Goal: Task Accomplishment & Management: Manage account settings

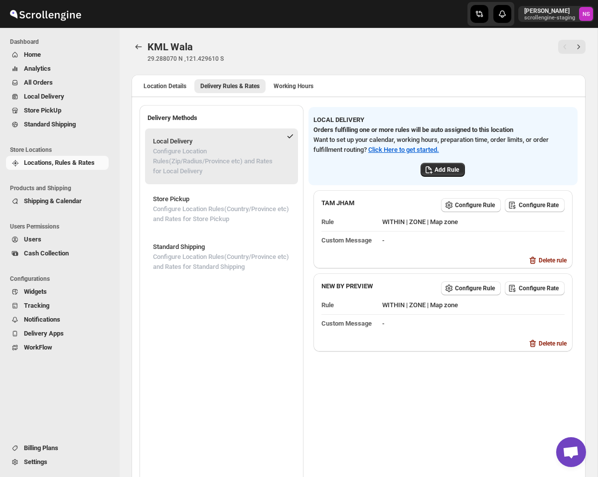
click at [35, 460] on span "Settings" at bounding box center [35, 461] width 23 height 7
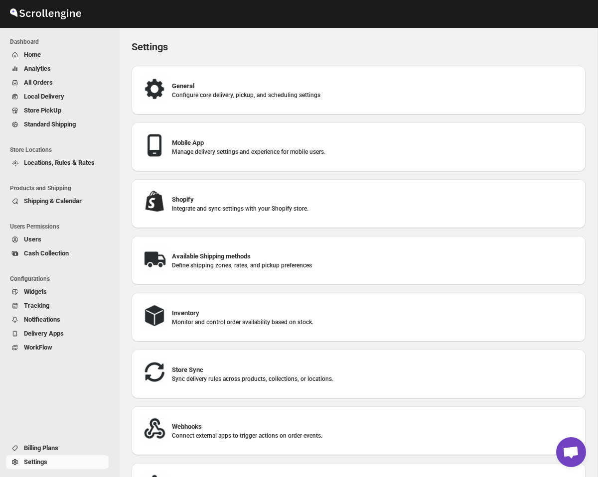
click at [230, 94] on p "Configure core delivery, pickup, and scheduling settings" at bounding box center [375, 95] width 406 height 8
select select "m"
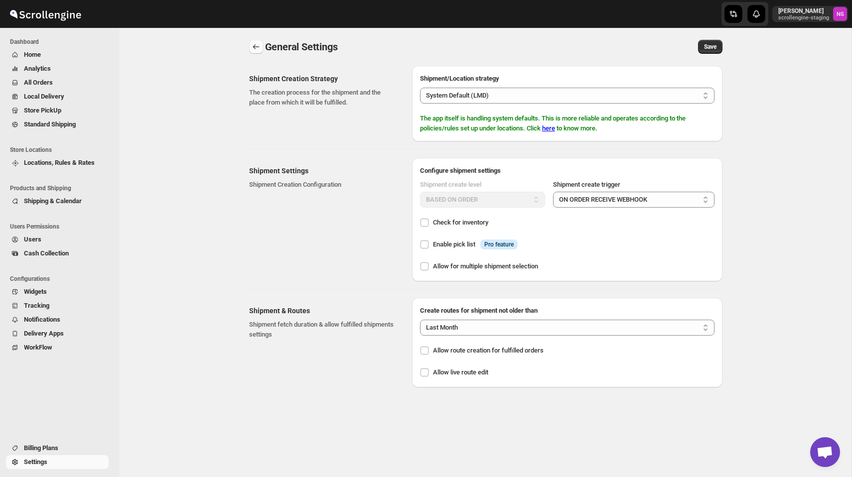
click at [255, 46] on icon "back" at bounding box center [256, 47] width 10 height 10
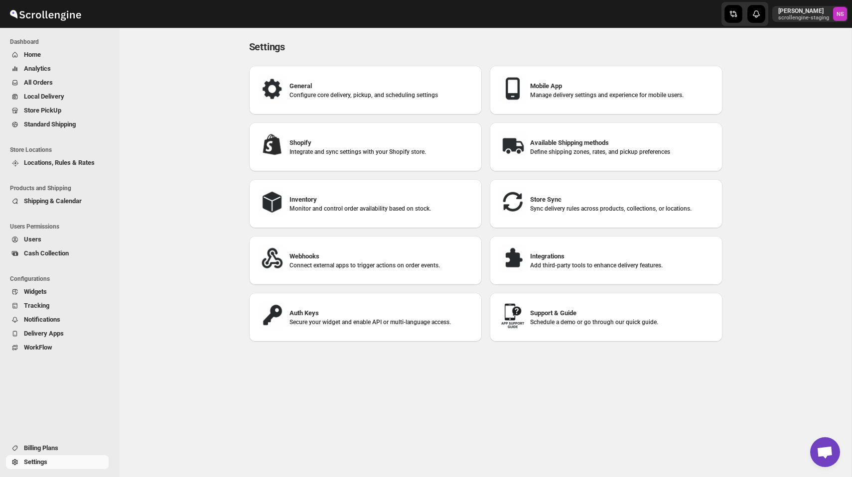
click at [564, 93] on p "Manage delivery settings and experience for mobile users." at bounding box center [622, 95] width 184 height 8
select select "MEDIUM"
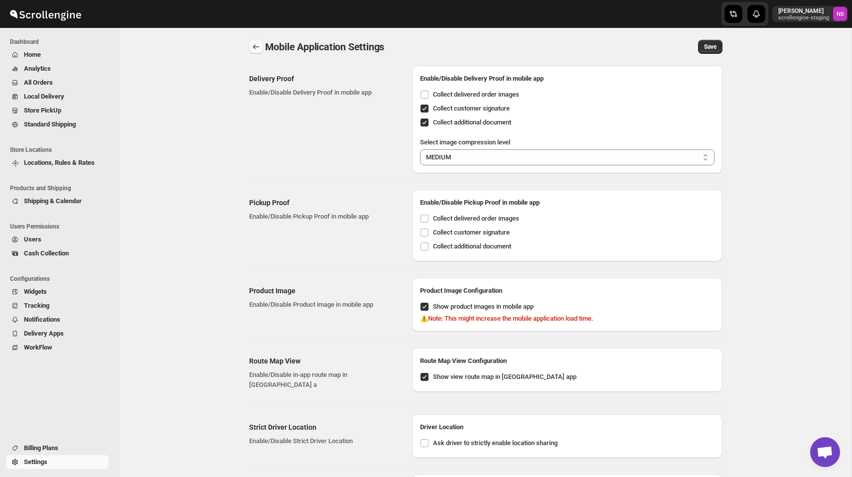
click at [257, 46] on icon "back" at bounding box center [256, 47] width 10 height 10
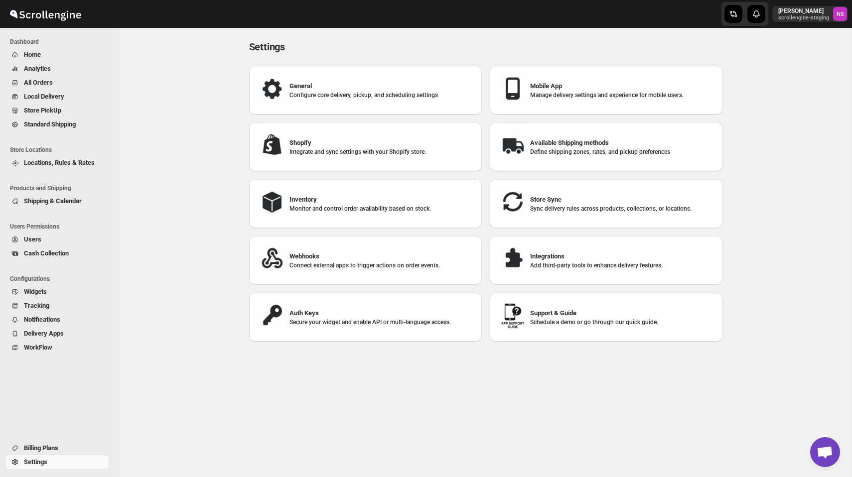
click at [302, 152] on p "Integrate and sync settings with your Shopify store." at bounding box center [381, 152] width 184 height 8
select select "SHIPMENT_DELIVERED"
select select "ONLY_DELIVERED_QUANTITY"
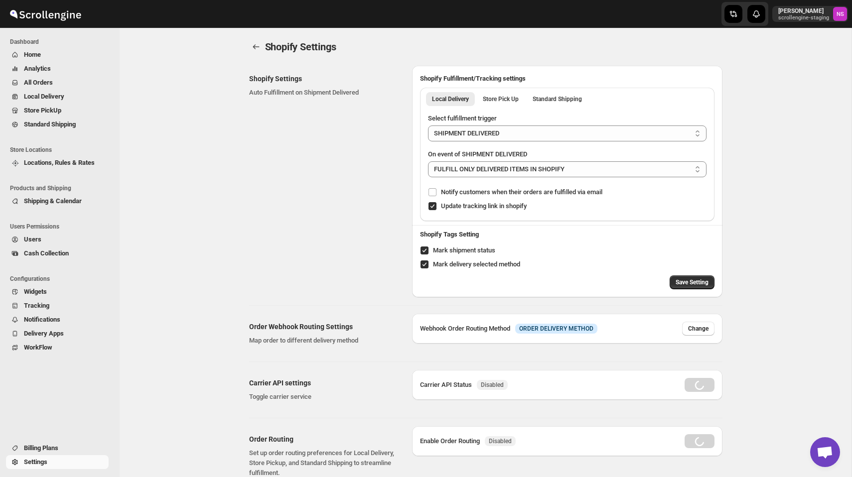
radio input "true"
click at [256, 47] on icon "back" at bounding box center [256, 46] width 6 height 5
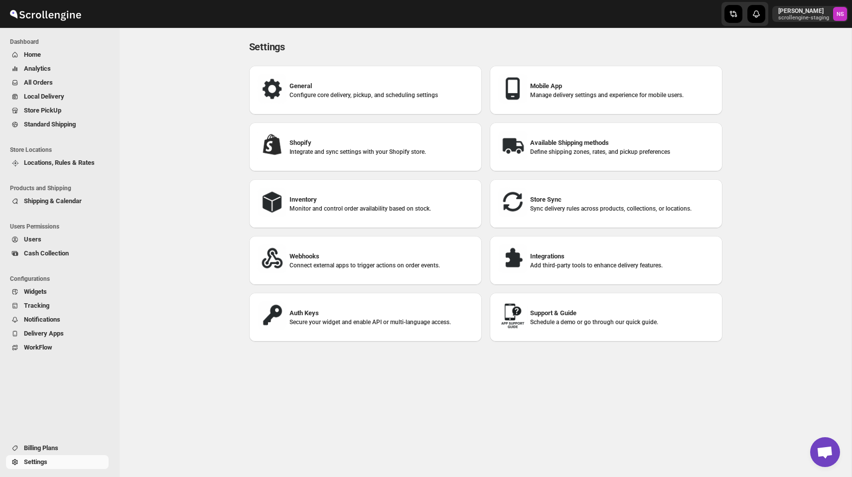
click at [540, 136] on div "Available Shipping methods Define shipping zones, rates, and pickup preferences" at bounding box center [606, 147] width 217 height 33
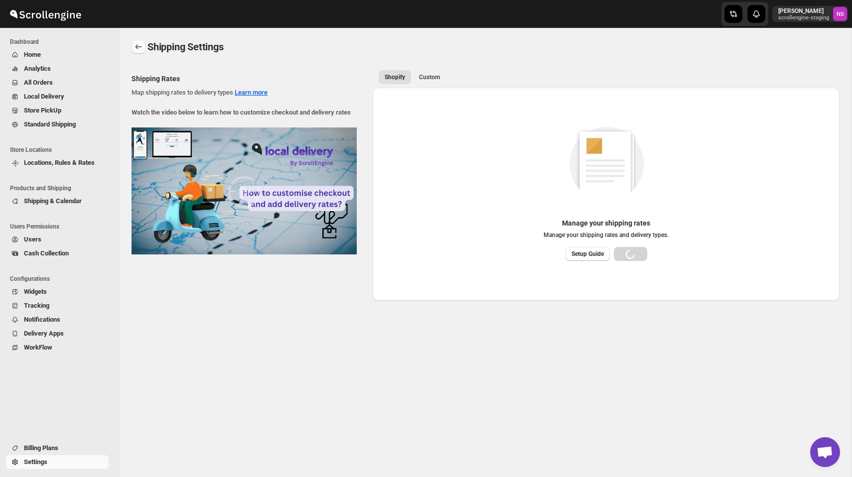
click at [139, 50] on icon "back" at bounding box center [139, 47] width 10 height 10
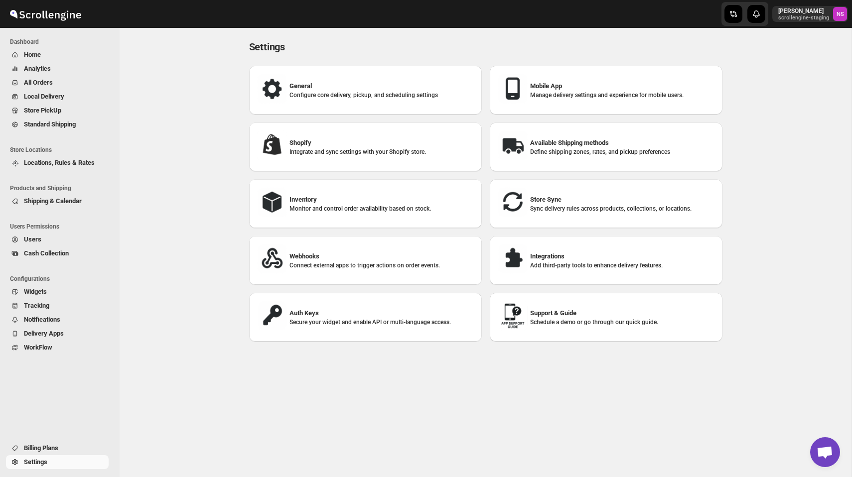
click at [349, 230] on div "General Configure core delivery, pickup, and scheduling settings Mobile App Man…" at bounding box center [481, 204] width 481 height 292
click at [346, 214] on div "Inventory Monitor and control order availability based on stock." at bounding box center [365, 203] width 217 height 33
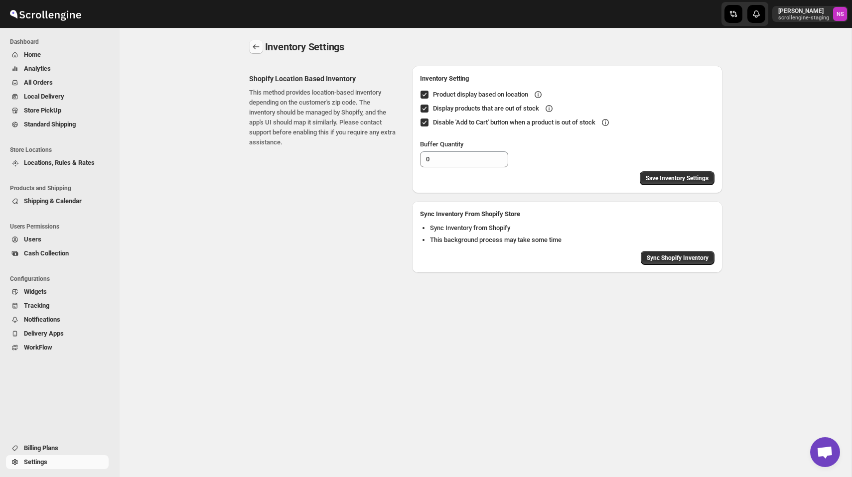
click at [254, 48] on icon "back" at bounding box center [256, 47] width 10 height 10
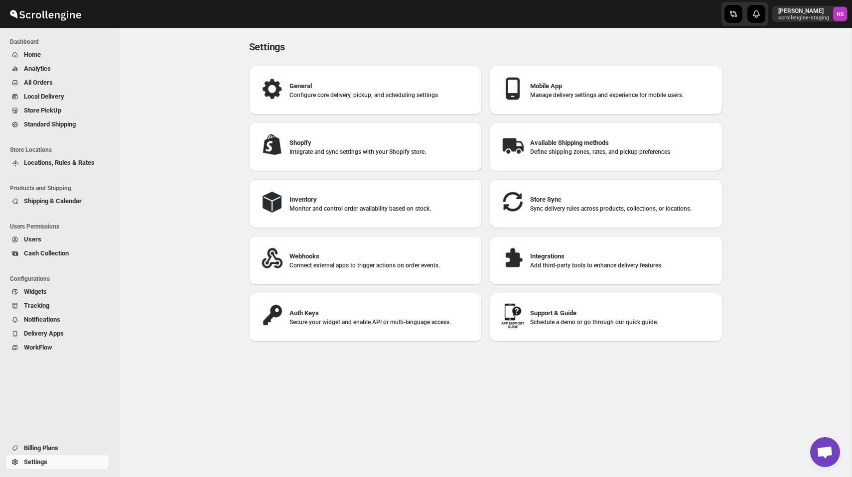
click at [316, 208] on p "Monitor and control order availability based on stock." at bounding box center [381, 209] width 184 height 8
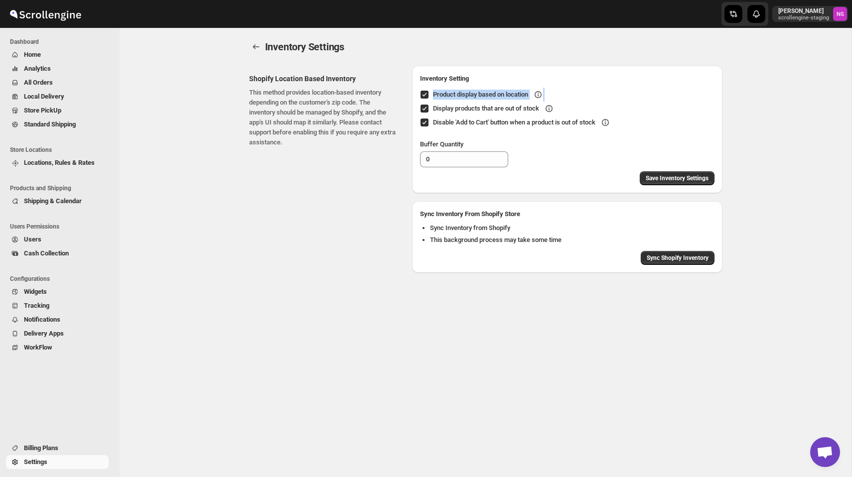
drag, startPoint x: 432, startPoint y: 96, endPoint x: 534, endPoint y: 102, distance: 102.3
click at [534, 102] on div "Product display based on location Display products that are out of stock Disabl…" at bounding box center [567, 128] width 310 height 88
click at [362, 105] on p "This method provides location-based inventory depending on the customer's zip c…" at bounding box center [322, 118] width 147 height 60
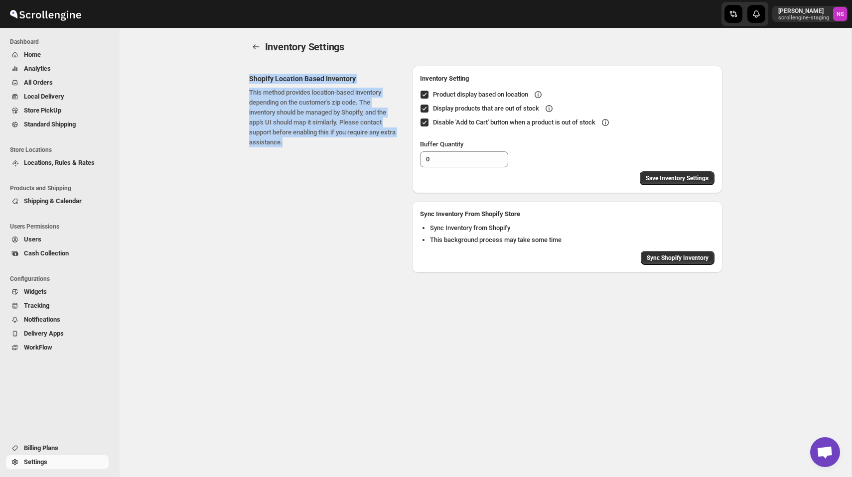
drag, startPoint x: 346, startPoint y: 146, endPoint x: 247, endPoint y: 71, distance: 124.1
click at [247, 71] on div "Shopify Location Based Inventory This method provides location-based inventory …" at bounding box center [481, 165] width 481 height 215
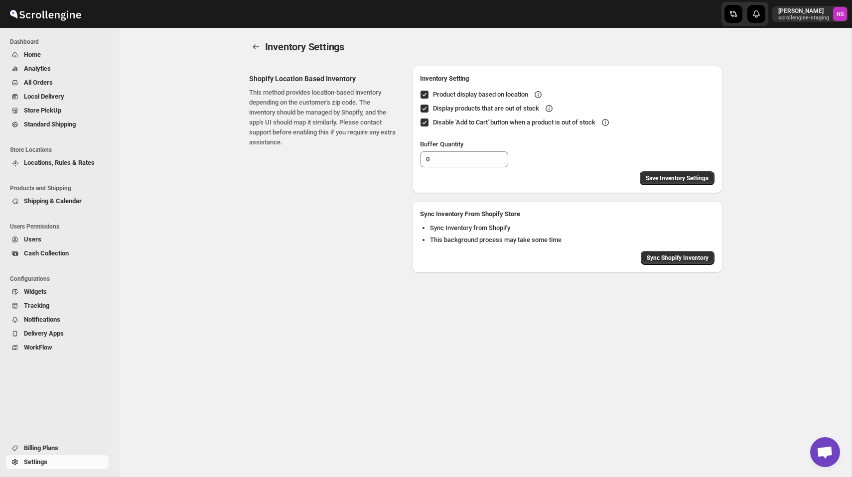
click at [353, 144] on p "This method provides location-based inventory depending on the customer's zip c…" at bounding box center [322, 118] width 147 height 60
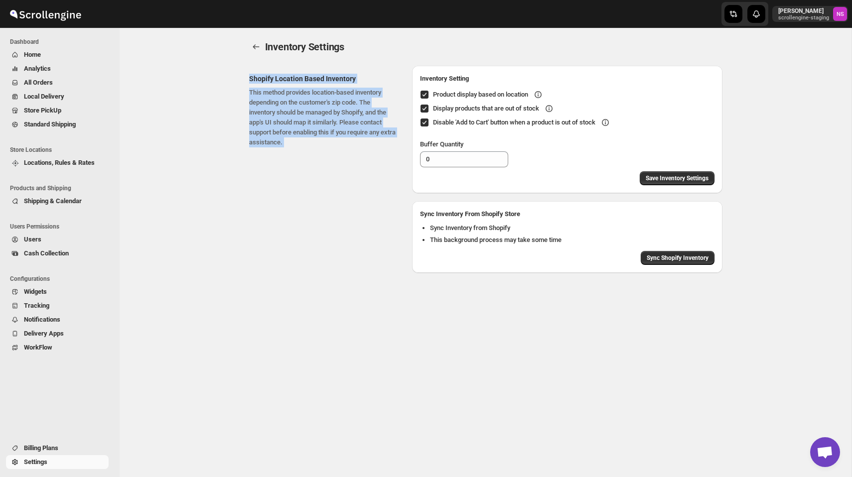
drag, startPoint x: 353, startPoint y: 144, endPoint x: 220, endPoint y: 68, distance: 153.1
click at [220, 68] on div "Inventory Settings. This page is ready Inventory Settings Shopify Location Base…" at bounding box center [486, 252] width 732 height 449
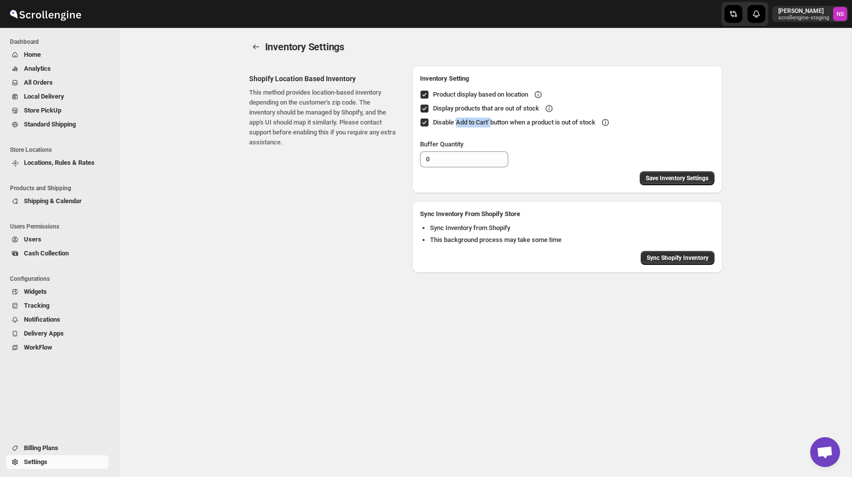
drag, startPoint x: 458, startPoint y: 123, endPoint x: 498, endPoint y: 125, distance: 39.4
click at [498, 125] on div "Disable 'Add to Cart' button when a product is out of stock" at bounding box center [521, 123] width 177 height 10
click at [251, 46] on icon "back" at bounding box center [256, 47] width 10 height 10
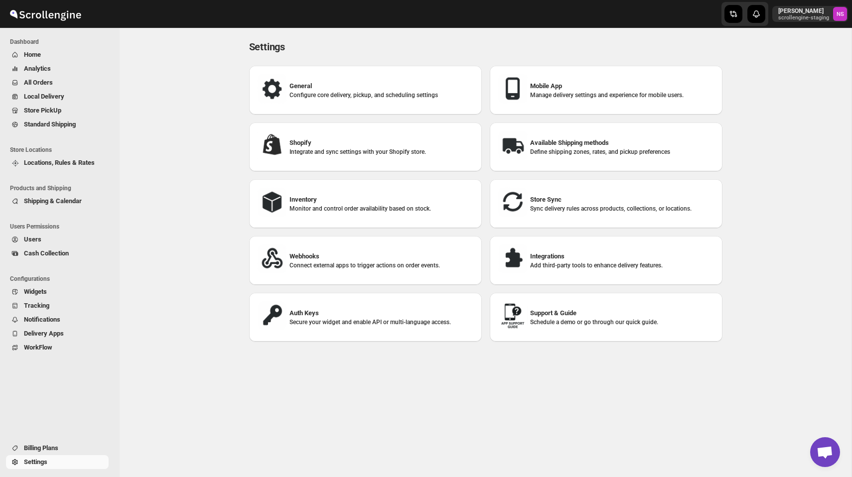
click at [421, 201] on h3 "Inventory" at bounding box center [381, 200] width 184 height 10
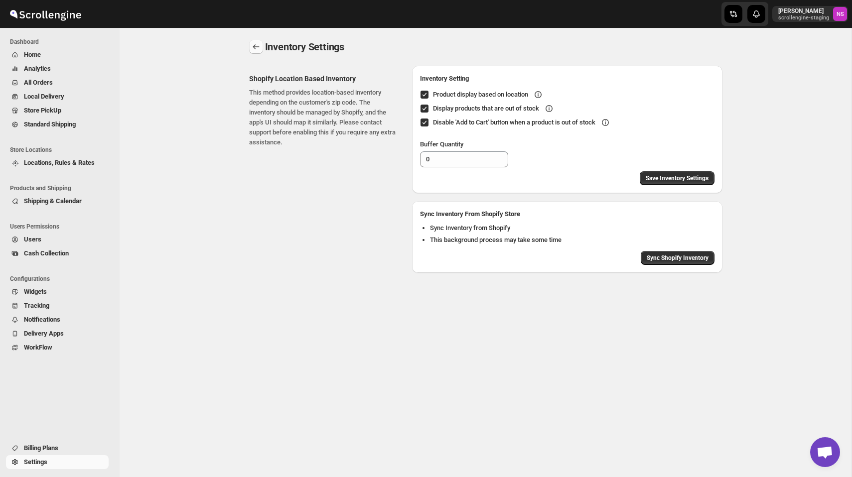
click at [257, 51] on icon "back" at bounding box center [256, 47] width 10 height 10
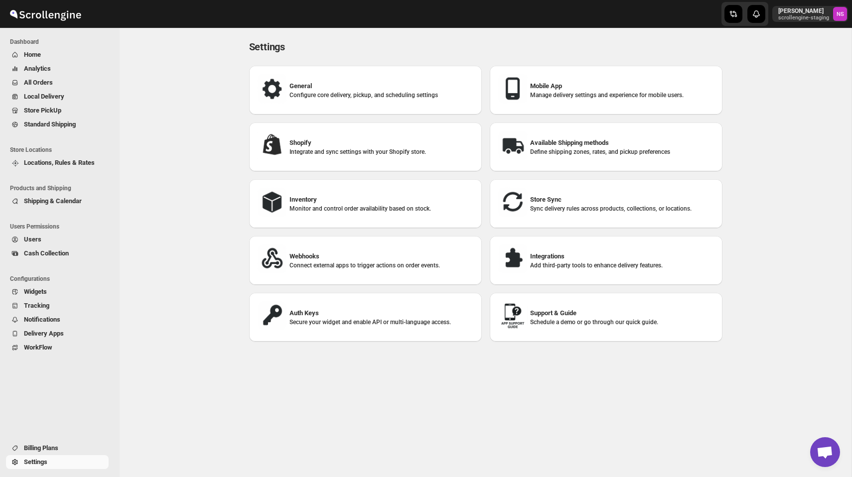
click at [338, 205] on p "Monitor and control order availability based on stock." at bounding box center [381, 209] width 184 height 8
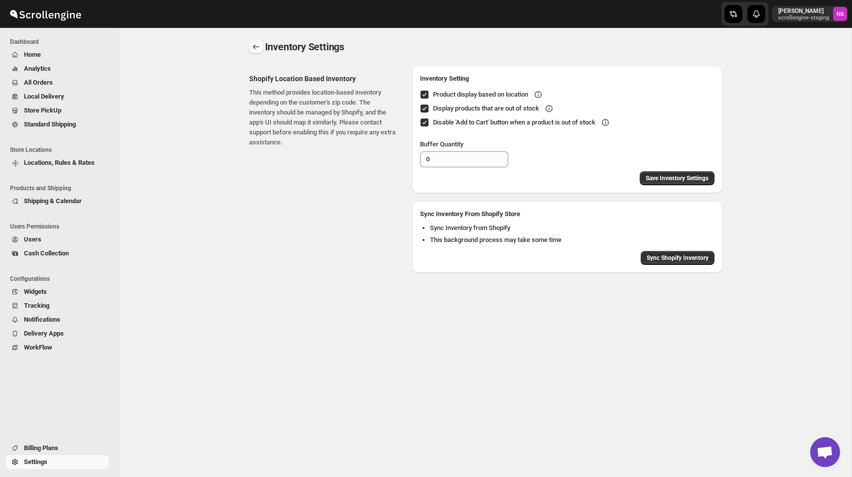
click at [257, 43] on icon "back" at bounding box center [256, 47] width 10 height 10
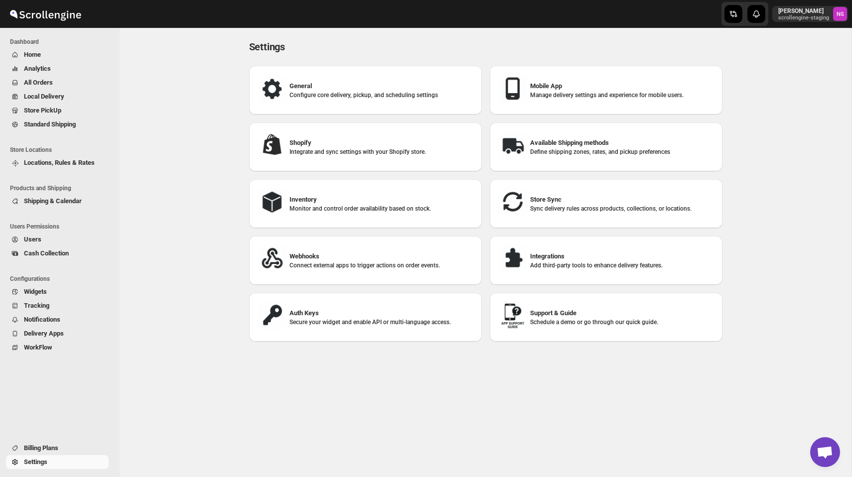
click at [68, 164] on span "Locations, Rules & Rates" at bounding box center [59, 162] width 71 height 7
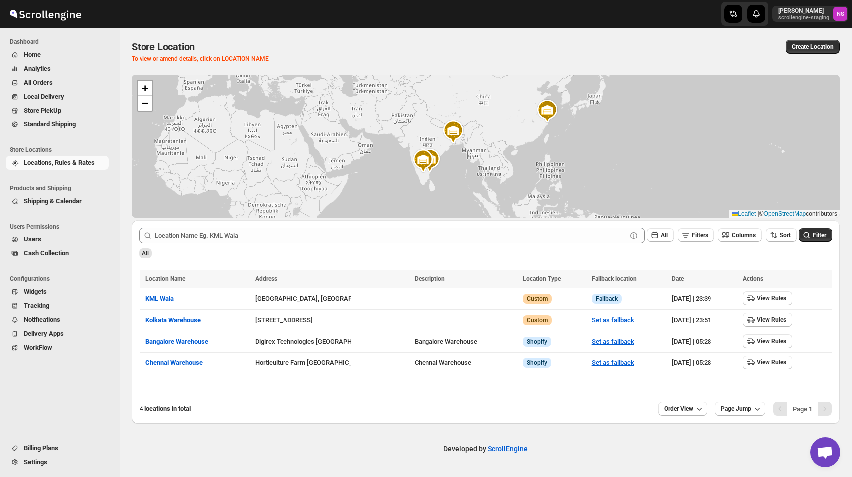
click at [40, 195] on button "Shipping & Calendar" at bounding box center [57, 201] width 103 height 14
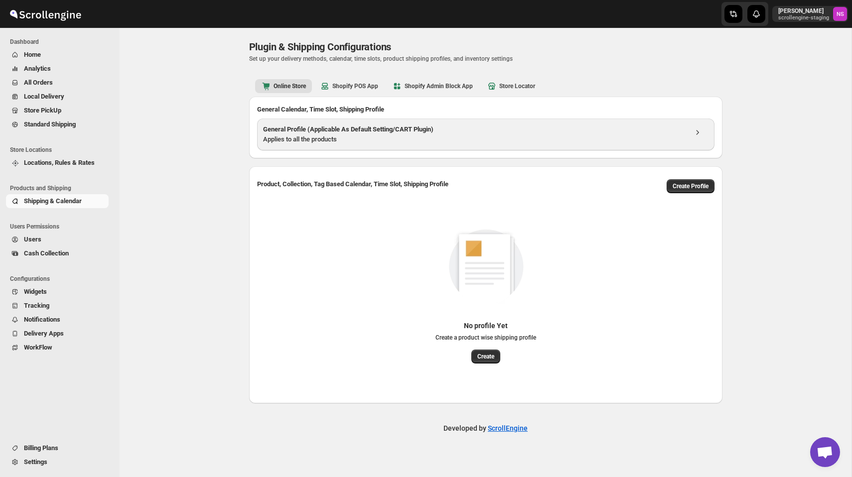
click at [418, 134] on h3 "General Profile (Applicable As Default Setting/CART Plugin)" at bounding box center [474, 130] width 423 height 10
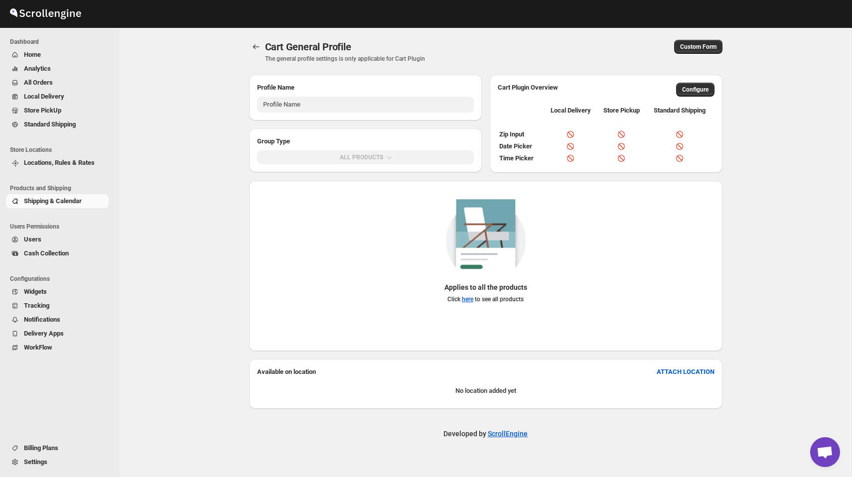
type input "General Profile (Applicable As Default Setting/CART Plugin)"
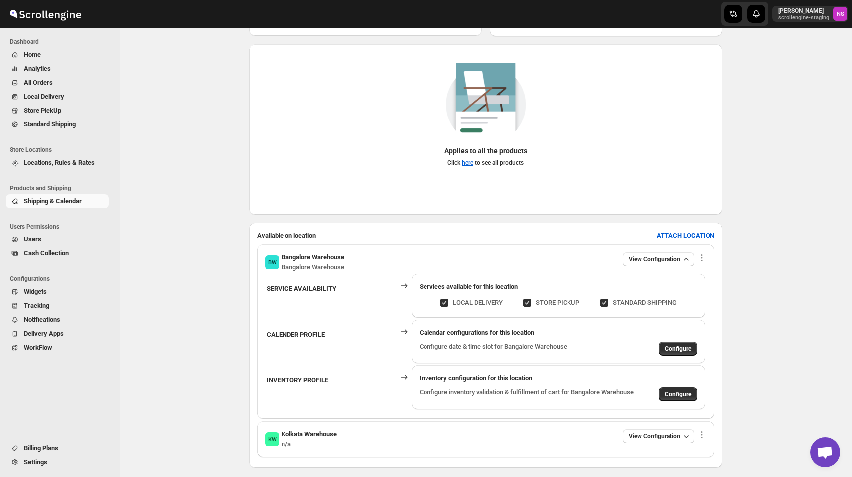
scroll to position [177, 0]
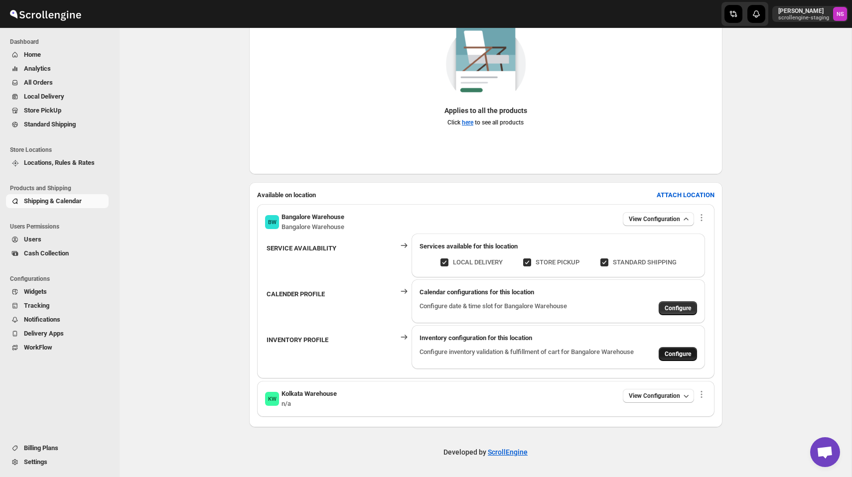
click at [597, 352] on span "Configure" at bounding box center [678, 354] width 26 height 8
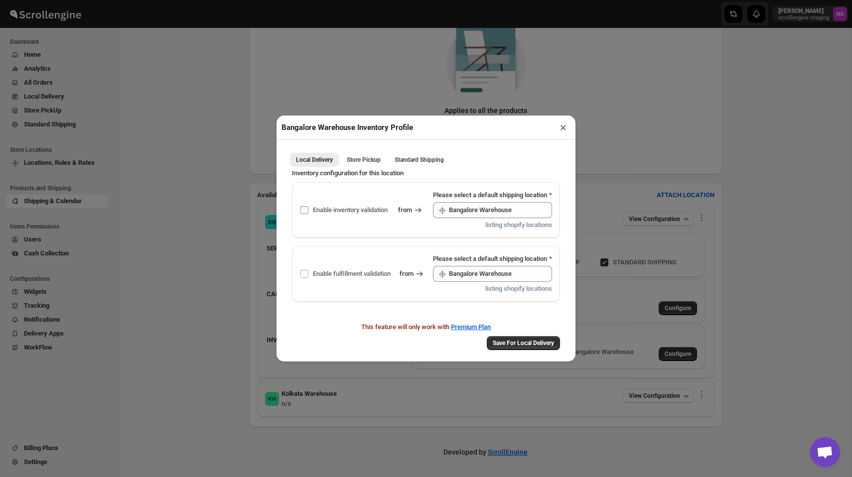
click at [304, 209] on input "Enable inventory validation" at bounding box center [304, 210] width 8 height 8
click at [308, 217] on label "Enable inventory validation" at bounding box center [344, 210] width 88 height 14
click at [308, 214] on input "Enable inventory validation" at bounding box center [304, 210] width 8 height 8
click at [306, 211] on input "Enable inventory validation" at bounding box center [304, 210] width 8 height 8
checkbox input "true"
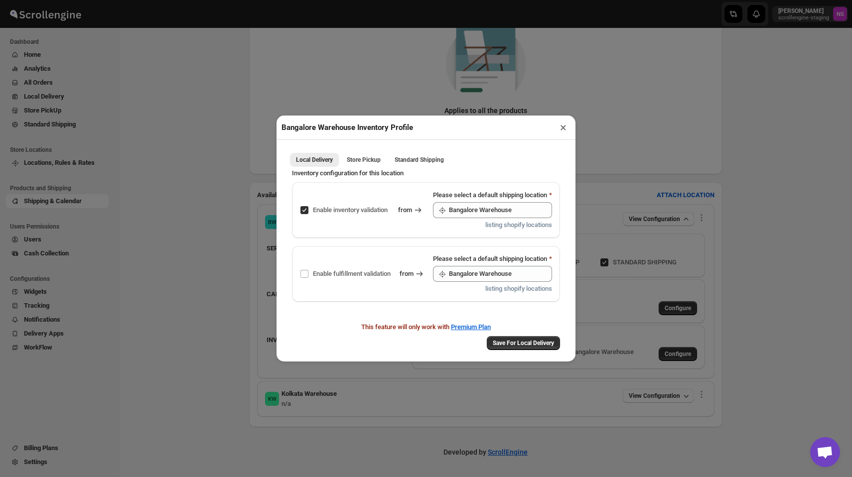
click at [562, 126] on button "×" at bounding box center [563, 128] width 14 height 14
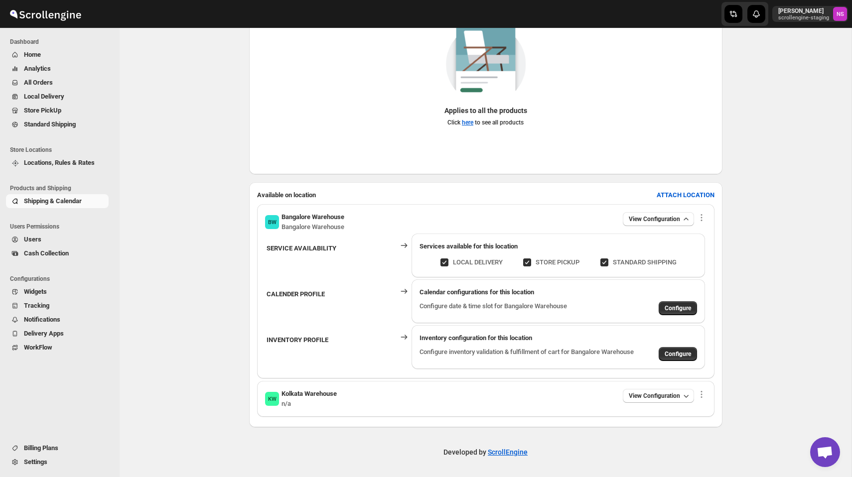
click at [28, 457] on span "Settings" at bounding box center [65, 462] width 83 height 10
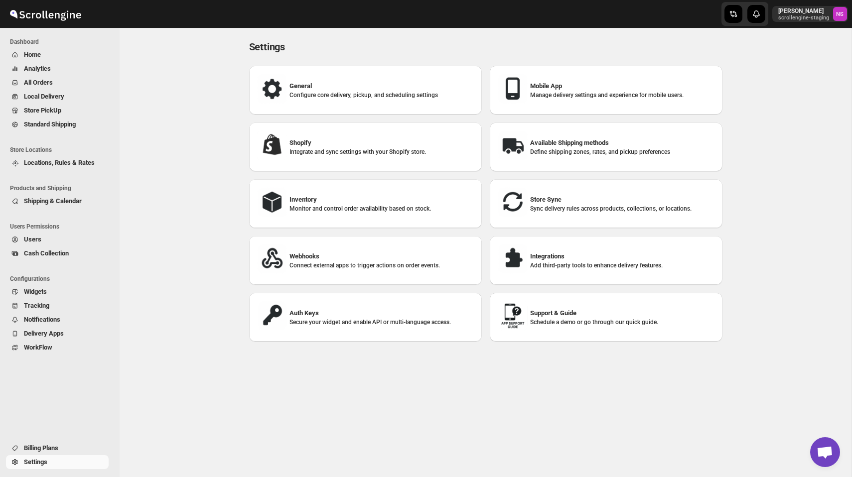
click at [319, 138] on h3 "Shopify" at bounding box center [381, 143] width 184 height 10
select select "SHIPMENT_DELIVERED"
select select "ONLY_DELIVERED_QUANTITY"
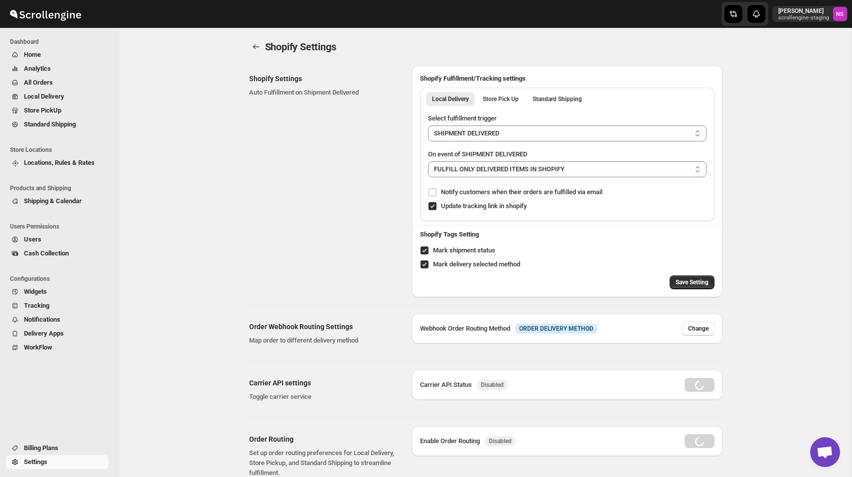
radio input "true"
click at [253, 44] on icon "back" at bounding box center [256, 47] width 10 height 10
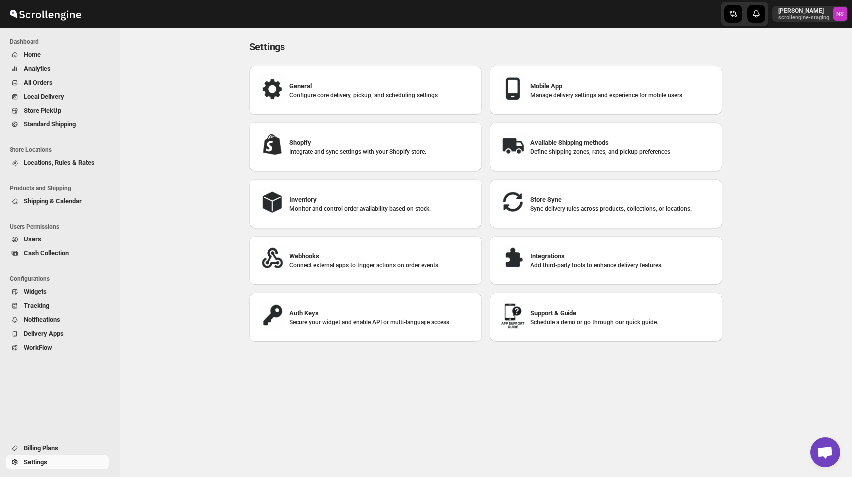
click at [313, 214] on div "Inventory Monitor and control order availability based on stock." at bounding box center [365, 203] width 217 height 33
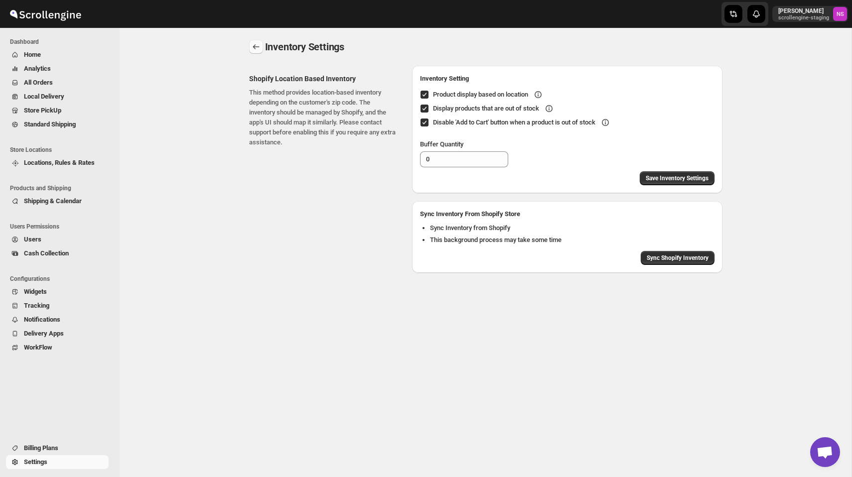
click at [253, 49] on icon "back" at bounding box center [256, 47] width 10 height 10
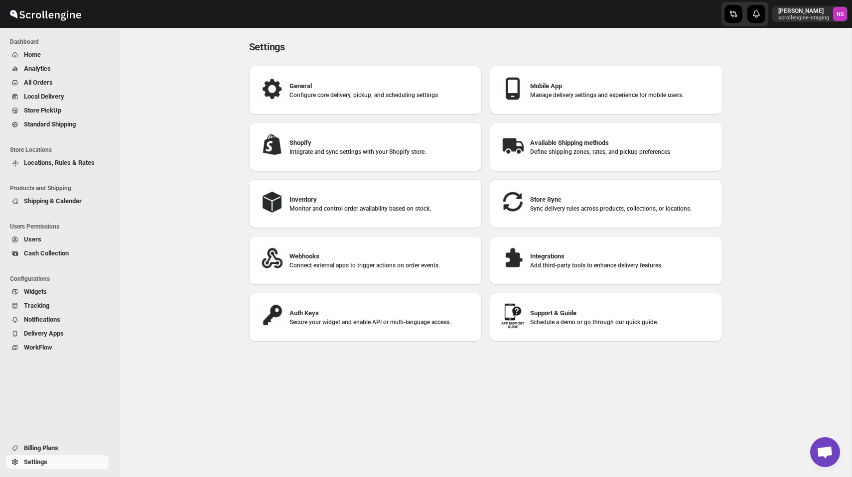
click at [88, 162] on span "Locations, Rules & Rates" at bounding box center [59, 162] width 71 height 7
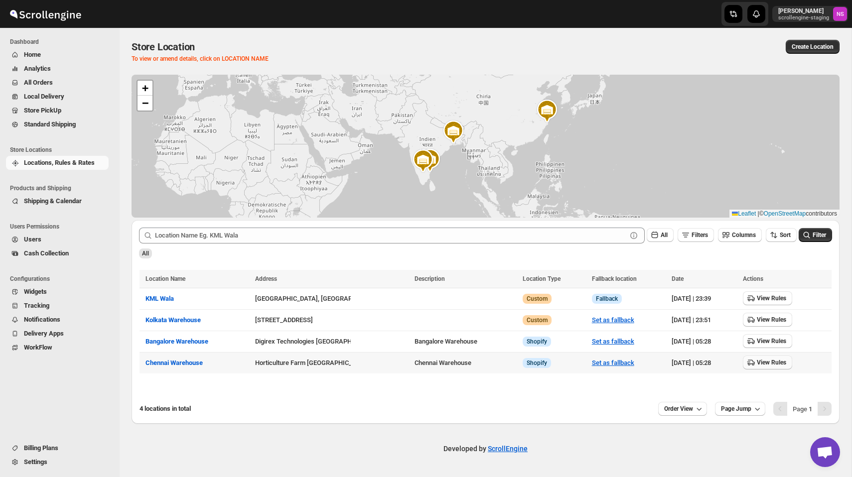
click at [597, 361] on span "View Rules" at bounding box center [771, 363] width 29 height 8
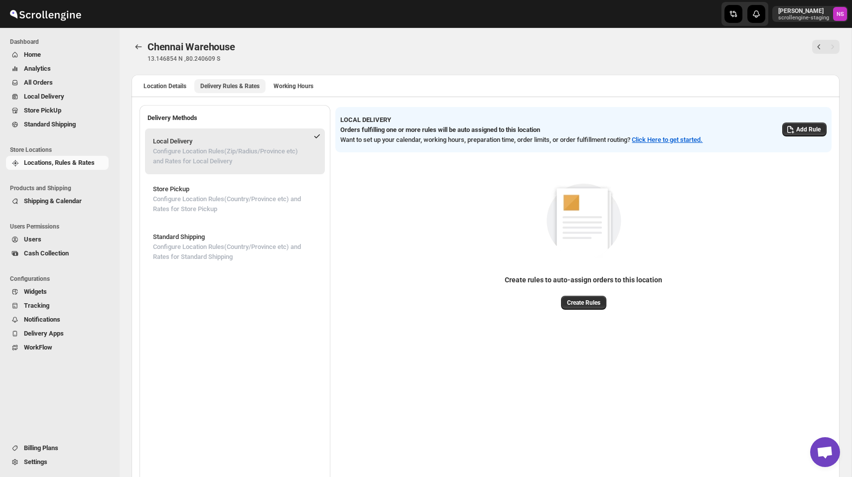
click at [247, 85] on span "Delivery Rules & Rates" at bounding box center [229, 86] width 59 height 8
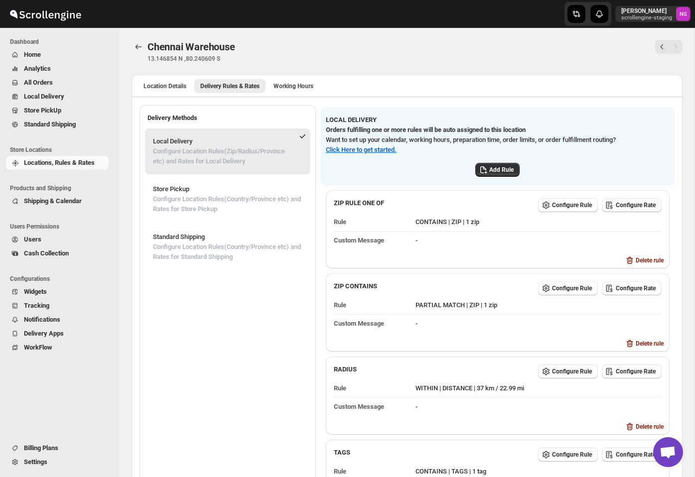
click at [597, 208] on span "Configure Rate" at bounding box center [636, 205] width 40 height 8
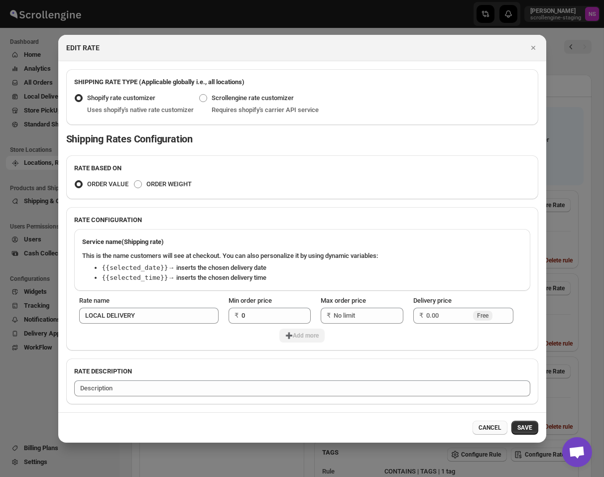
click at [490, 425] on span "CANCEL" at bounding box center [490, 428] width 23 height 8
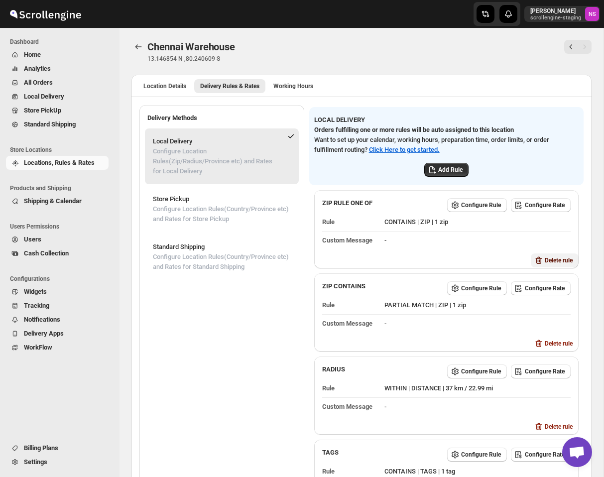
click at [552, 264] on button "Delete rule" at bounding box center [555, 261] width 48 height 14
click at [570, 304] on button "Delete" at bounding box center [568, 300] width 28 height 14
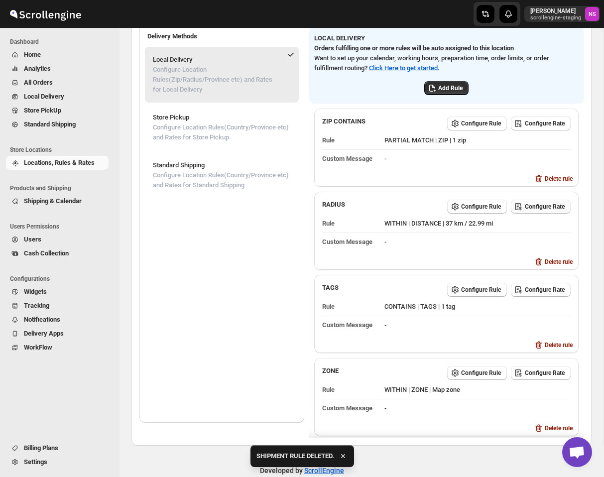
scroll to position [99, 0]
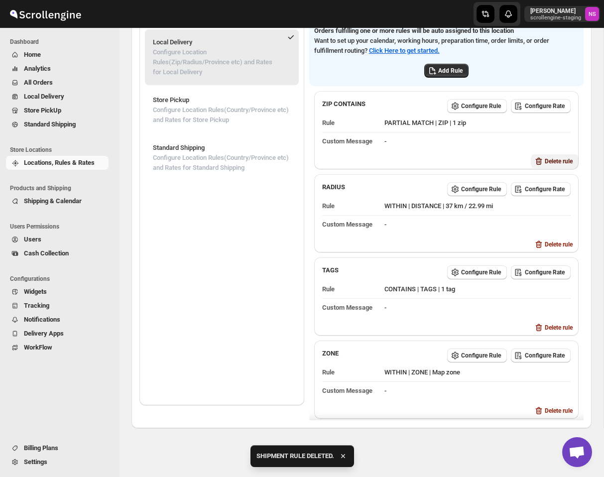
click at [545, 159] on span "Delete rule" at bounding box center [559, 161] width 28 height 8
click at [576, 199] on span "Delete" at bounding box center [568, 201] width 16 height 8
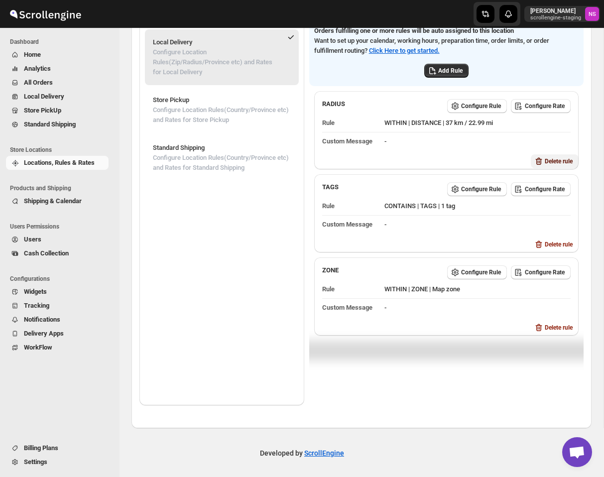
click at [551, 166] on button "Delete rule" at bounding box center [555, 161] width 48 height 14
click at [575, 201] on span "Delete" at bounding box center [568, 201] width 16 height 8
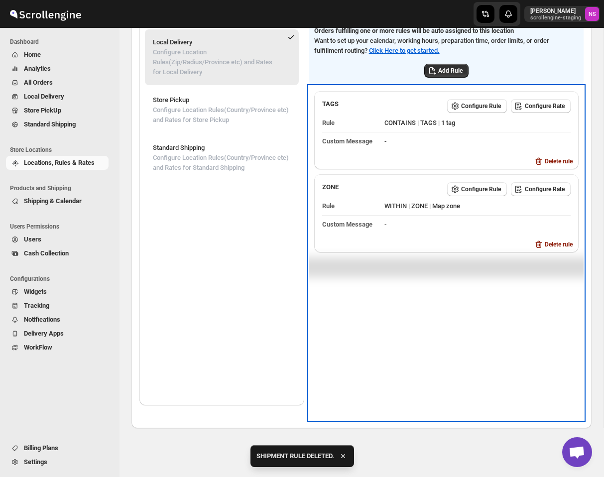
click at [553, 150] on div "TAGS Configure Rule Configure Rate Rule CONTAINS | TAGS | 1 tag Custom Message -" at bounding box center [446, 122] width 265 height 63
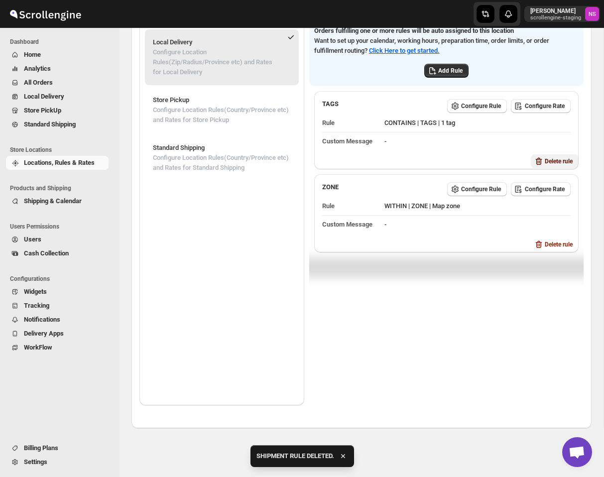
click at [553, 163] on span "Delete rule" at bounding box center [559, 161] width 28 height 8
click at [571, 200] on span "Delete" at bounding box center [568, 201] width 16 height 8
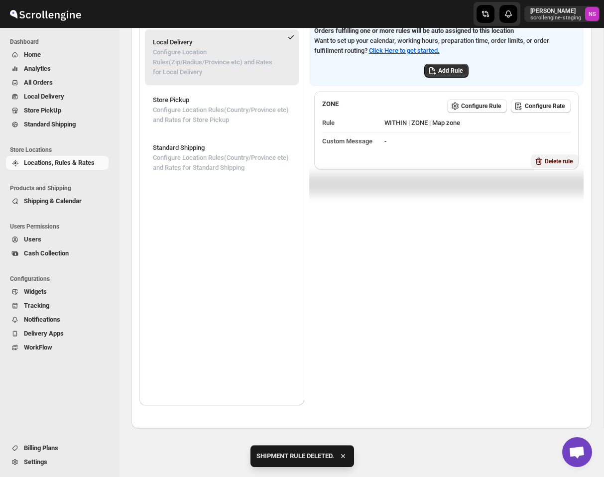
click at [554, 161] on span "Delete rule" at bounding box center [559, 161] width 28 height 8
click at [536, 200] on span "Cancel" at bounding box center [534, 201] width 18 height 8
click at [547, 159] on span "Delete rule" at bounding box center [559, 161] width 28 height 8
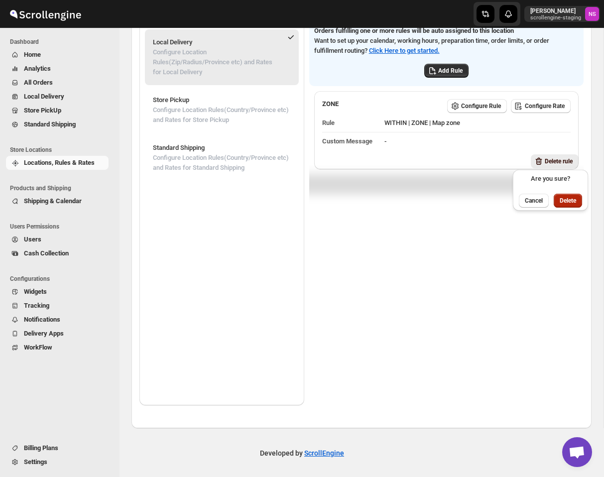
click at [566, 201] on span "Delete" at bounding box center [568, 201] width 16 height 8
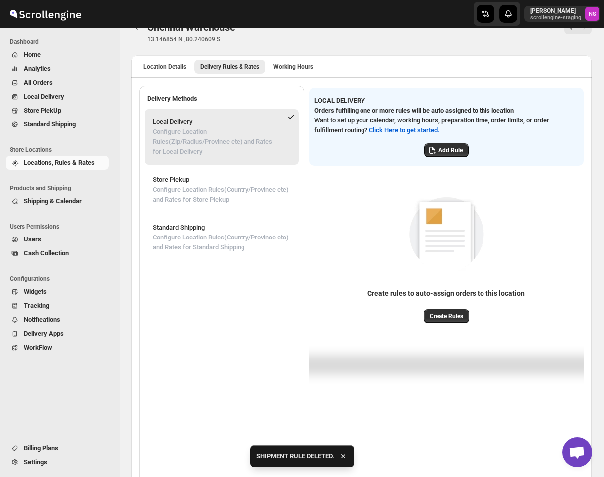
scroll to position [0, 0]
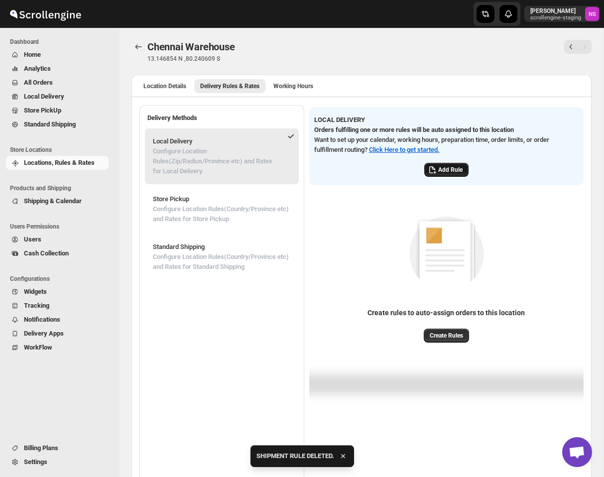
click at [447, 175] on button "Add Rule" at bounding box center [446, 170] width 44 height 14
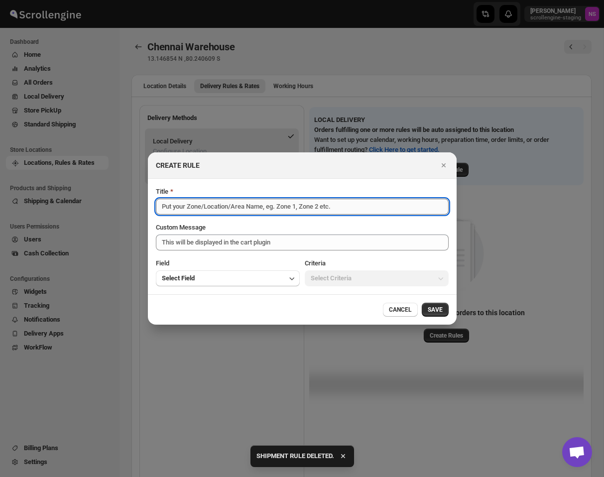
click at [203, 208] on input "Title" at bounding box center [302, 207] width 293 height 16
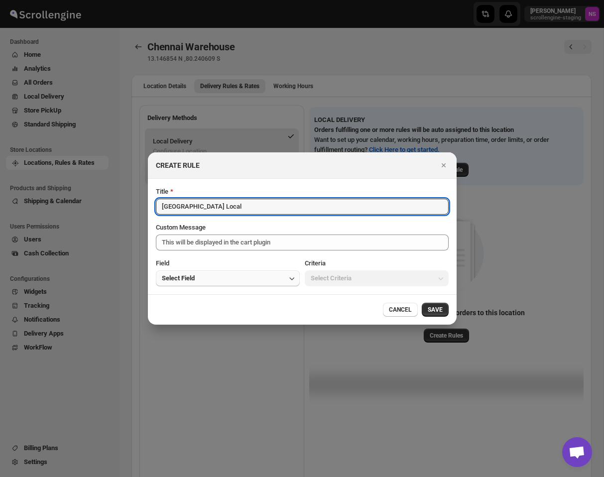
type input "[GEOGRAPHIC_DATA] Local"
click at [220, 280] on button "Select Field" at bounding box center [228, 279] width 144 height 16
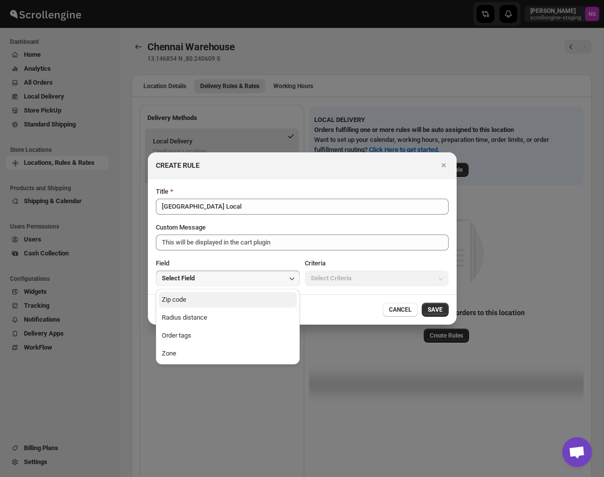
click at [228, 303] on button "Zip code" at bounding box center [228, 300] width 138 height 16
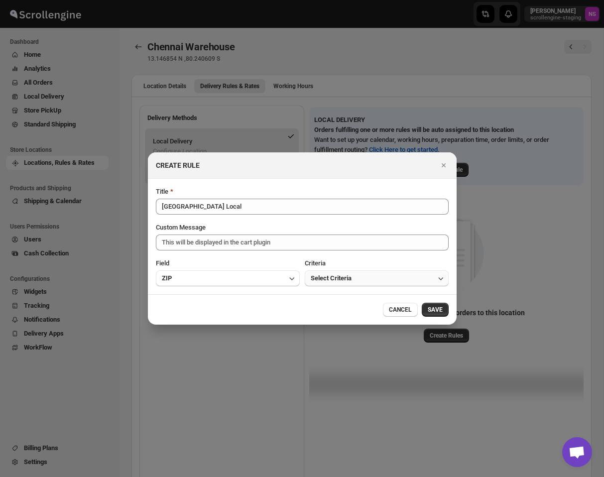
click at [344, 280] on span "Select Criteria" at bounding box center [331, 278] width 41 height 10
click at [336, 302] on div "Is one of" at bounding box center [323, 300] width 25 height 10
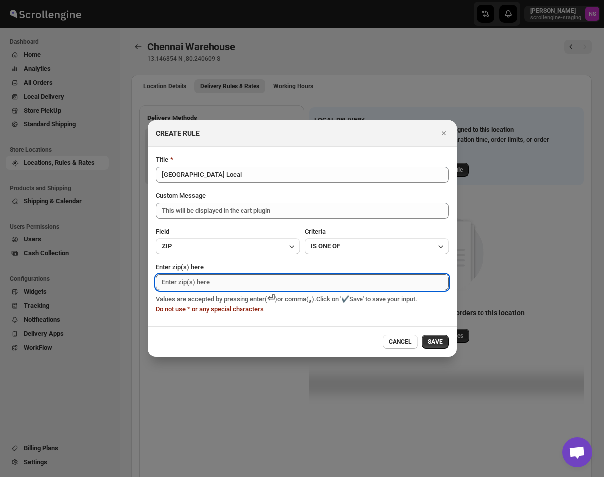
click at [323, 288] on input "Enter zip(s) here" at bounding box center [302, 282] width 293 height 16
type input "560066"
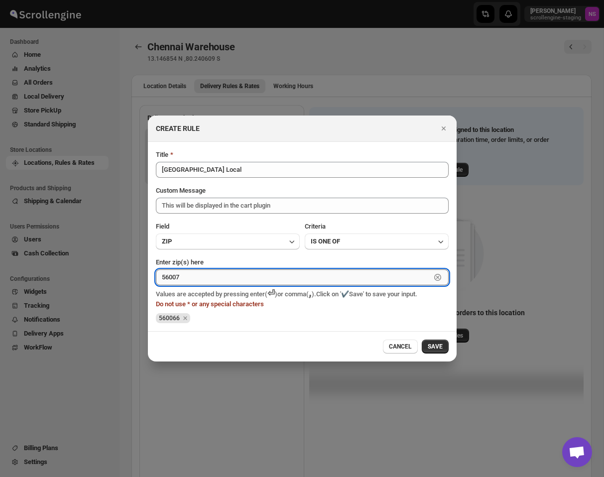
type input "560073"
click at [441, 341] on button "SAVE" at bounding box center [435, 347] width 27 height 14
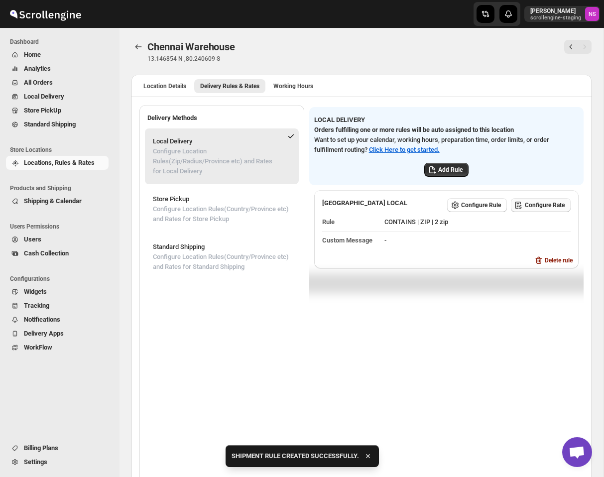
click at [527, 205] on span "Configure Rate" at bounding box center [545, 205] width 40 height 8
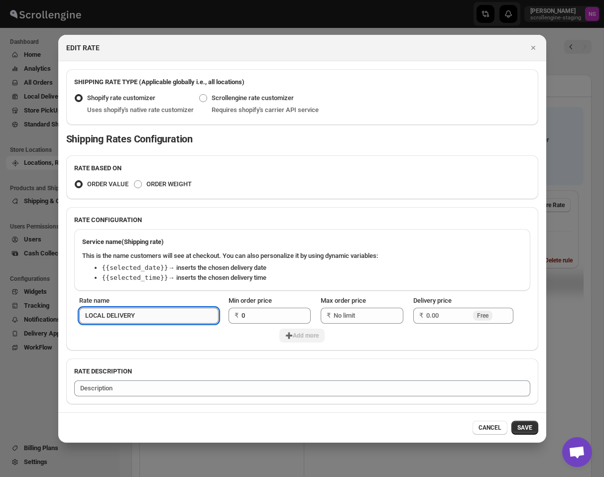
click at [162, 322] on input "LOCAL DELIVERY" at bounding box center [148, 316] width 139 height 16
drag, startPoint x: 169, startPoint y: 317, endPoint x: 60, endPoint y: 317, distance: 109.1
click at [60, 317] on section "SHIPPING RATE TYPE (Applicable globally i.e., all locations) Shopify rate custo…" at bounding box center [302, 236] width 488 height 351
click at [125, 267] on code "{{selected_date}}" at bounding box center [135, 267] width 66 height 7
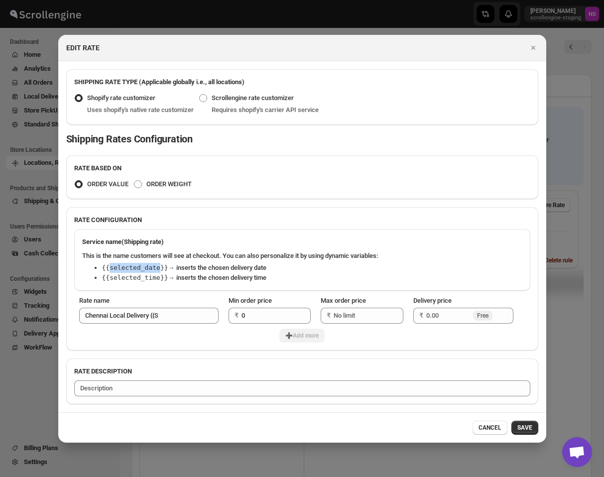
copy code "selected_date"
click at [172, 316] on input "Chennai Local Delivery {{S" at bounding box center [148, 316] width 139 height 16
paste input "selected_date"
type input "Chennai Local Delivery {{selected_date}}"
click at [212, 333] on div "➕Add more" at bounding box center [302, 336] width 456 height 14
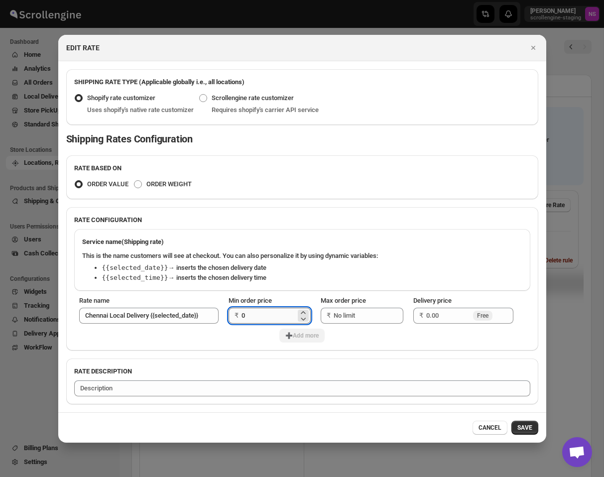
click at [266, 320] on input "0" at bounding box center [269, 316] width 54 height 16
type input "100"
click at [362, 314] on input "Max order price" at bounding box center [361, 316] width 55 height 16
type input "400"
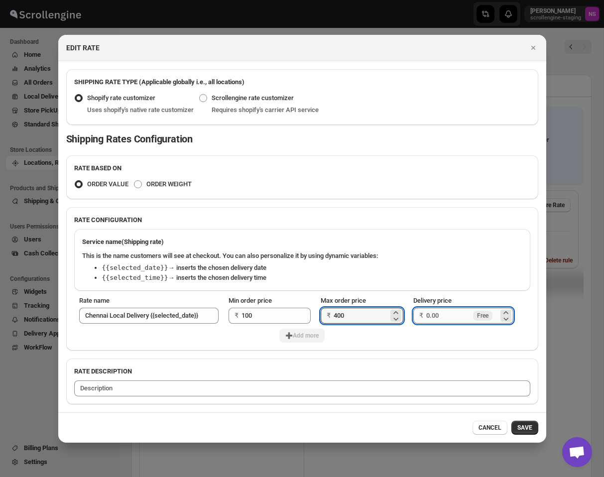
click at [449, 316] on input "Delivery price" at bounding box center [448, 316] width 44 height 16
type input "2"
type input "150"
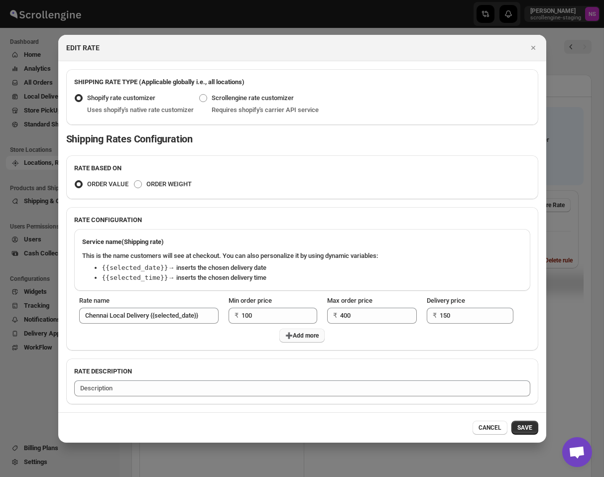
click at [288, 335] on span "➕Add more" at bounding box center [301, 336] width 33 height 8
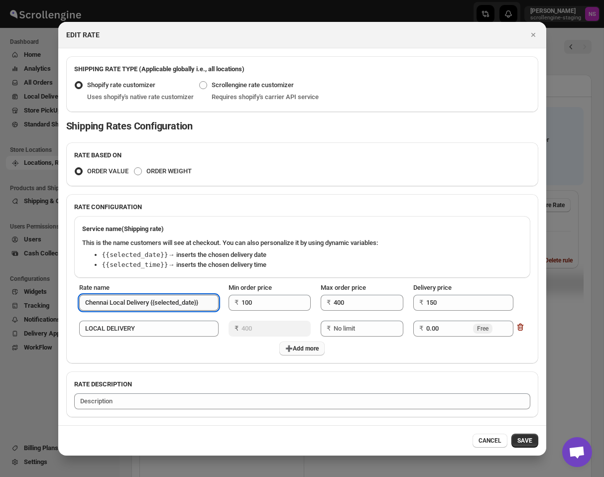
click at [124, 296] on input "Chennai Local Delivery {{selected_date}}" at bounding box center [148, 303] width 139 height 16
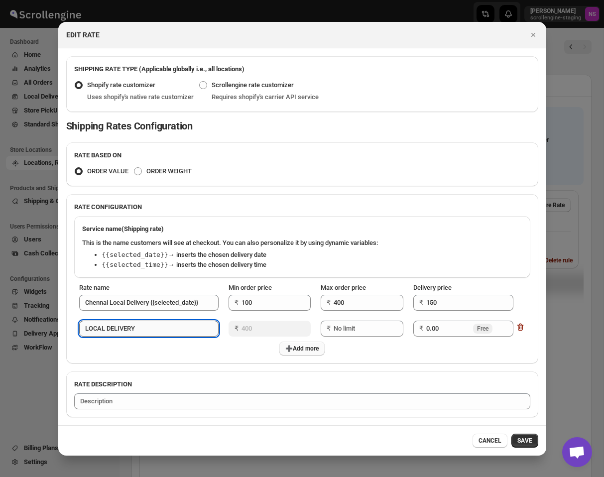
click at [119, 324] on input "LOCAL DELIVERY" at bounding box center [148, 329] width 139 height 16
paste input "Chennai Local Delivery {{selected_date}}"
type input "Chennai Local Delivery {{selected_date}}"
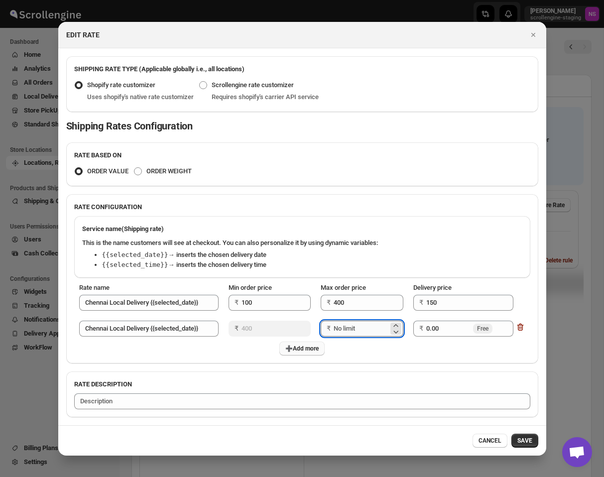
click at [367, 324] on input "Max order price" at bounding box center [361, 329] width 55 height 16
click at [308, 326] on tr "Rate name Chennai Local Delivery {{selected_date}} Min order price ₹ 400 Max or…" at bounding box center [302, 329] width 456 height 26
type input "800"
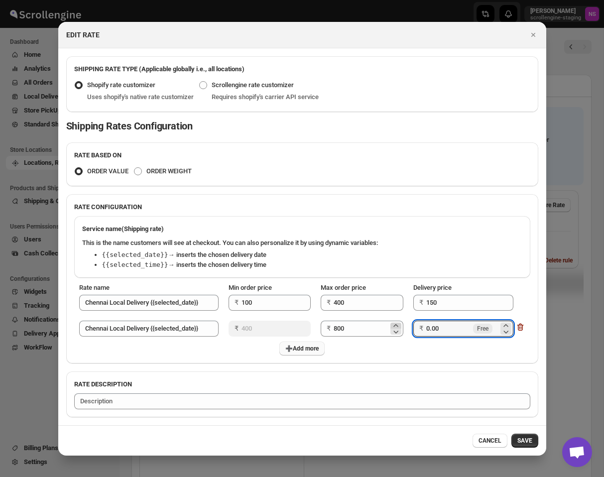
drag, startPoint x: 462, startPoint y: 329, endPoint x: 400, endPoint y: 325, distance: 62.4
click at [400, 325] on tr "Rate name [GEOGRAPHIC_DATA] Local Delivery {{selected_date}} Min order price ₹ …" at bounding box center [302, 329] width 456 height 26
type input "100"
click at [463, 368] on div "RATE BASED ON ORDER VALUE ORDER WEIGHT RATE CONFIGURATION Service name (Shippin…" at bounding box center [302, 279] width 472 height 275
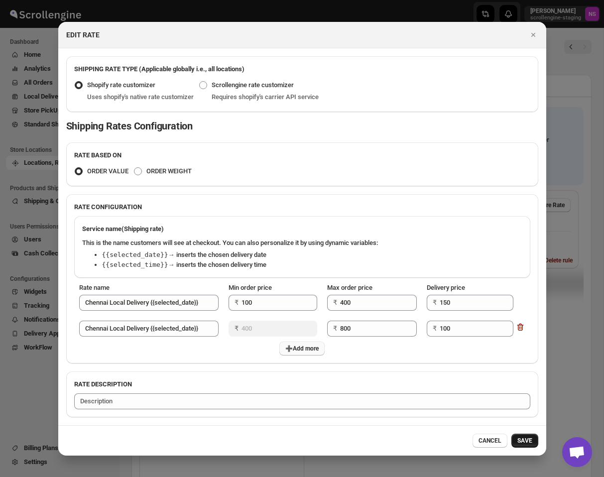
click at [529, 442] on span "SAVE" at bounding box center [525, 441] width 15 height 8
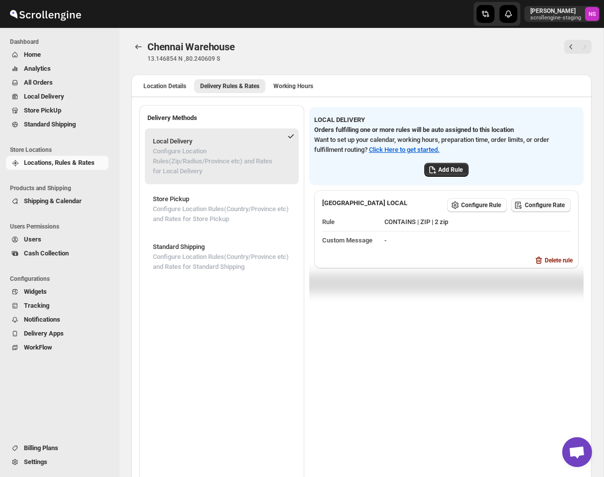
click at [534, 204] on span "Configure Rate" at bounding box center [545, 205] width 40 height 8
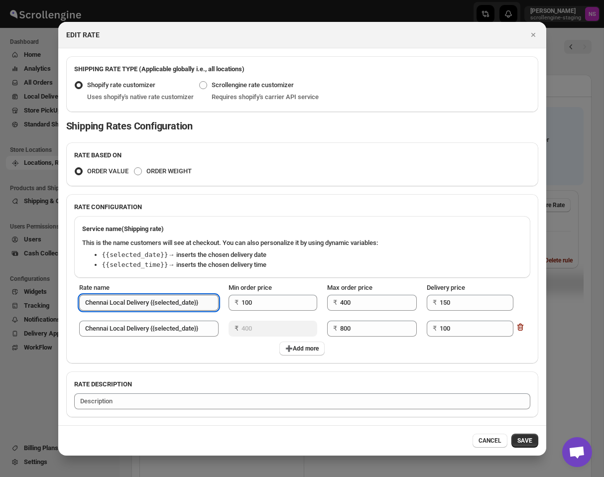
drag, startPoint x: 84, startPoint y: 303, endPoint x: 218, endPoint y: 304, distance: 134.0
click at [218, 304] on input "Chennai Local Delivery {{selected_date}}" at bounding box center [148, 303] width 139 height 16
click at [230, 125] on p "Shipping Rates Configuration" at bounding box center [302, 126] width 472 height 12
click at [165, 392] on div "Description" at bounding box center [302, 404] width 472 height 28
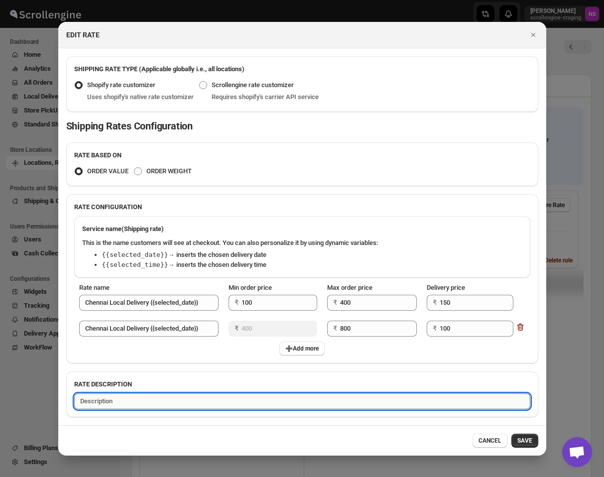
click at [163, 399] on textarea ":rqo:" at bounding box center [302, 402] width 456 height 16
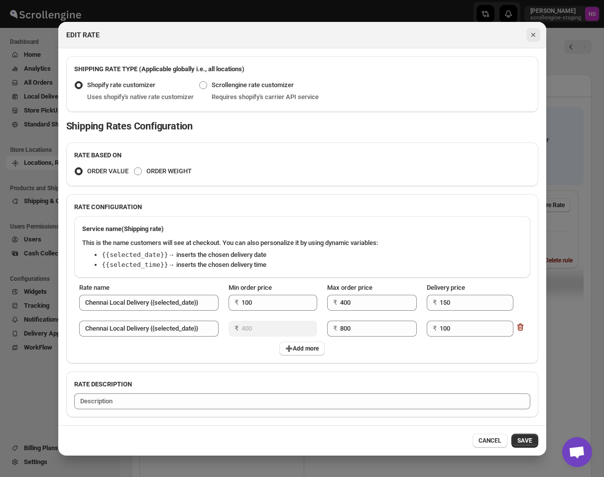
click at [537, 29] on button "Close" at bounding box center [534, 35] width 14 height 14
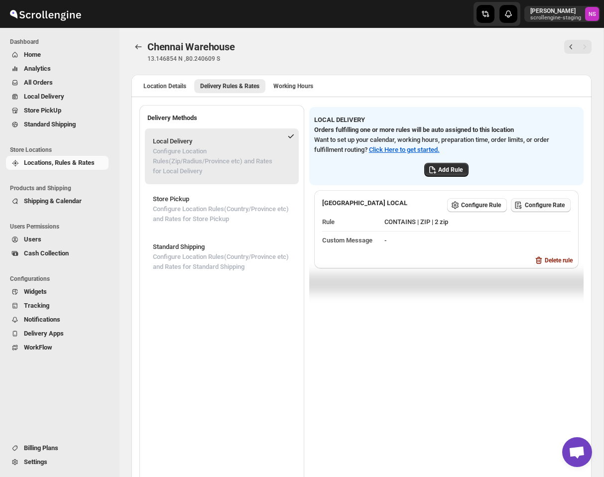
click at [547, 204] on span "Configure Rate" at bounding box center [545, 205] width 40 height 8
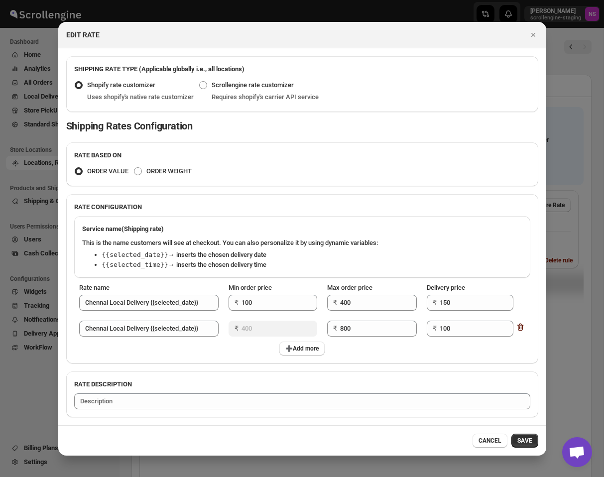
click at [520, 326] on icon ":rqo:" at bounding box center [521, 327] width 10 height 10
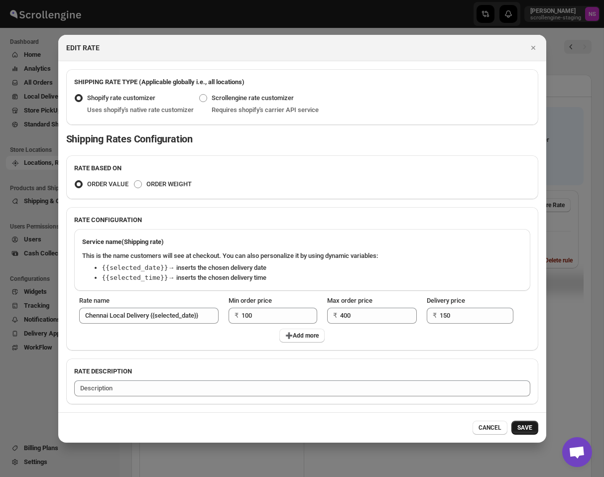
click at [526, 427] on span "SAVE" at bounding box center [525, 428] width 15 height 8
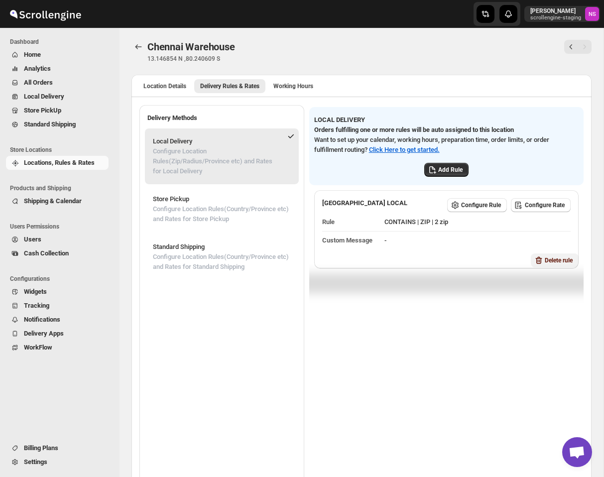
click at [553, 259] on span "Delete rule" at bounding box center [559, 261] width 28 height 8
click at [571, 304] on button "Delete" at bounding box center [568, 300] width 28 height 14
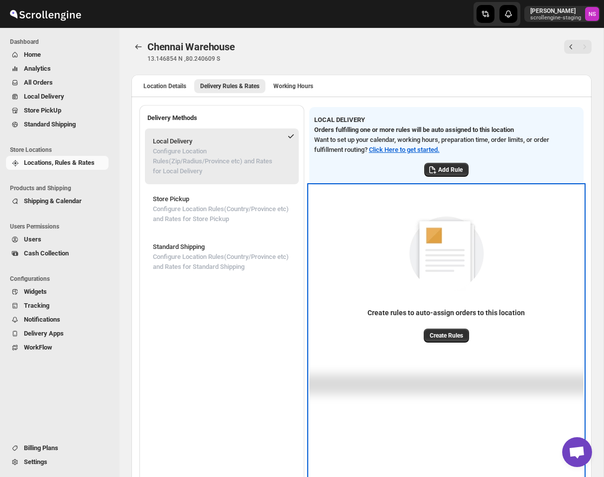
click at [526, 233] on div "Create rules to auto-assign orders to this location Create Rules" at bounding box center [446, 268] width 274 height 147
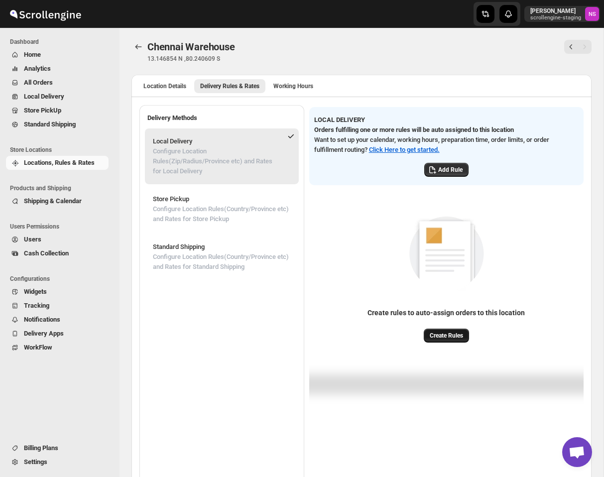
click at [451, 337] on span "Create Rules" at bounding box center [446, 336] width 33 height 8
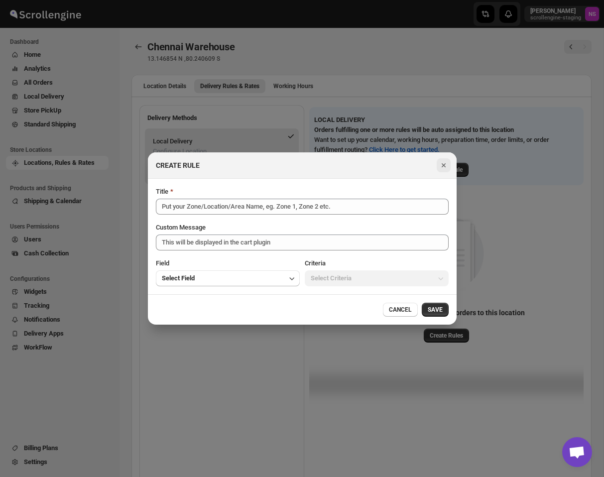
click at [442, 165] on icon "Close" at bounding box center [444, 165] width 10 height 10
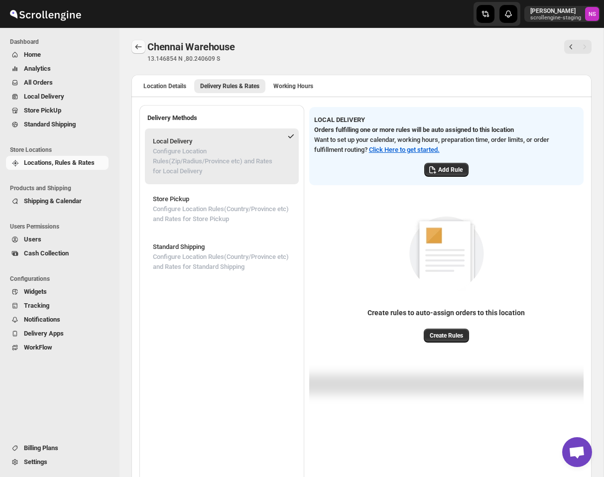
click at [133, 47] on button "Back" at bounding box center [139, 47] width 14 height 14
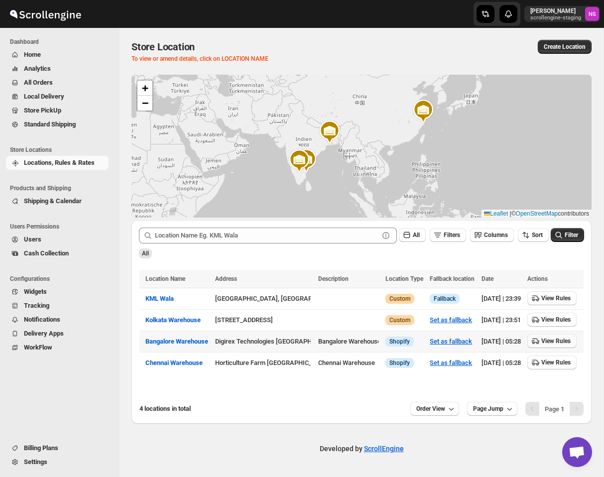
click at [541, 338] on icon "button" at bounding box center [536, 341] width 10 height 10
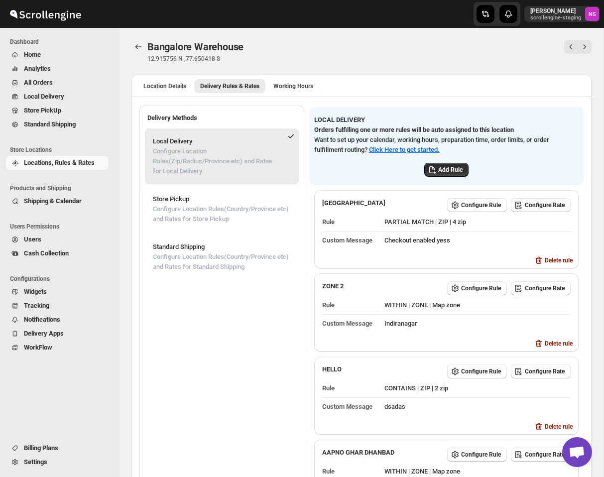
click at [544, 206] on span "Configure Rate" at bounding box center [545, 205] width 40 height 8
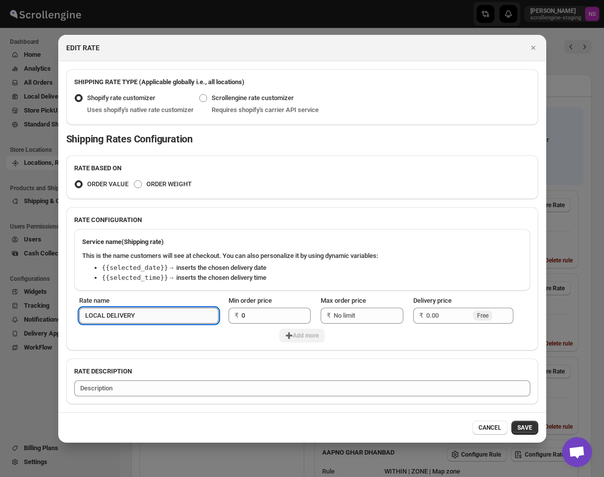
click at [166, 317] on input "LOCAL DELIVERY" at bounding box center [148, 316] width 139 height 16
click at [536, 51] on icon "Close" at bounding box center [534, 48] width 10 height 10
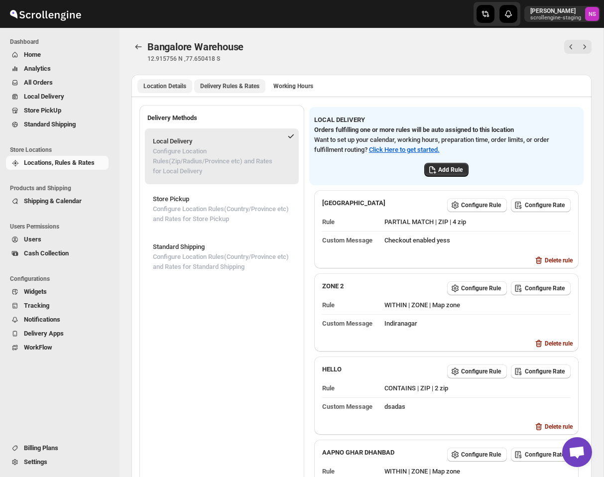
click at [163, 85] on span "Location Details" at bounding box center [164, 86] width 43 height 8
select select "IN"
select select "[GEOGRAPHIC_DATA]"
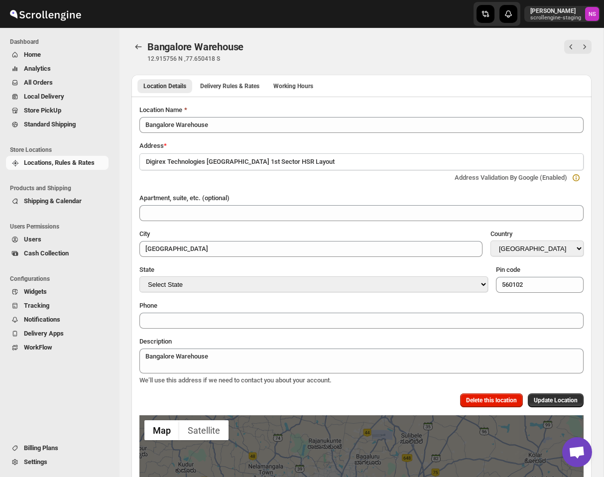
click at [136, 39] on div "Bangalore Warehouse. This page is ready Bangalore Warehouse 12.915756 N ,77.650…" at bounding box center [362, 51] width 460 height 47
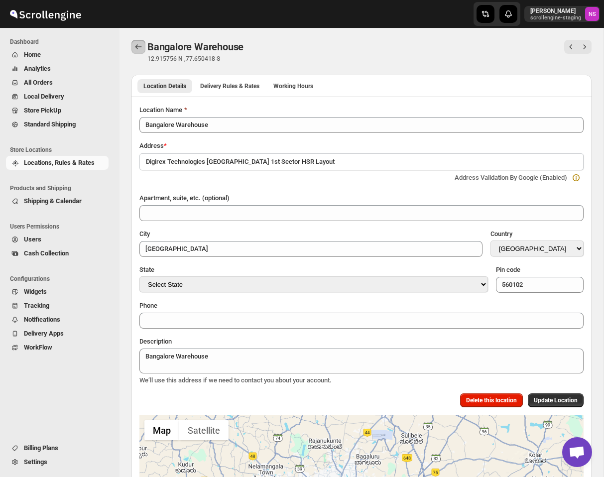
click at [137, 47] on icon "Back" at bounding box center [139, 47] width 10 height 10
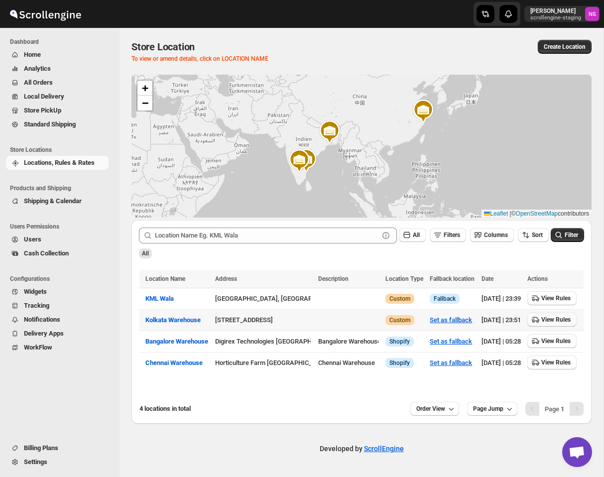
click at [565, 322] on button "View Rules" at bounding box center [552, 320] width 49 height 14
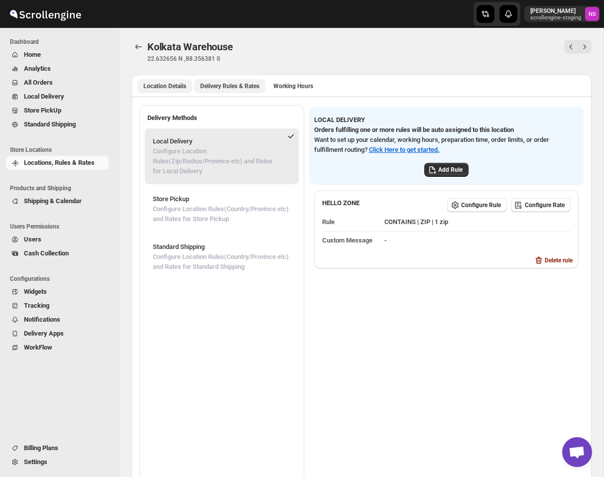
click at [180, 85] on span "Location Details" at bounding box center [164, 86] width 43 height 8
select select "IN"
select select "[GEOGRAPHIC_DATA]"
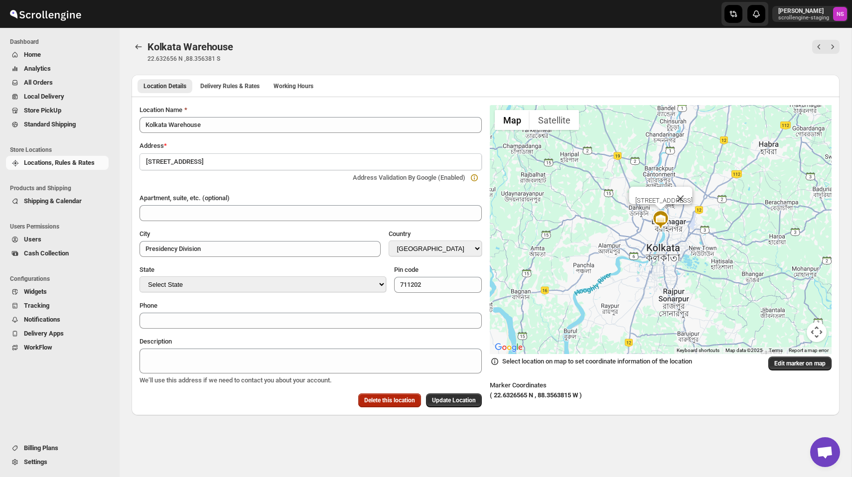
click at [384, 405] on button "Delete this location" at bounding box center [389, 401] width 63 height 14
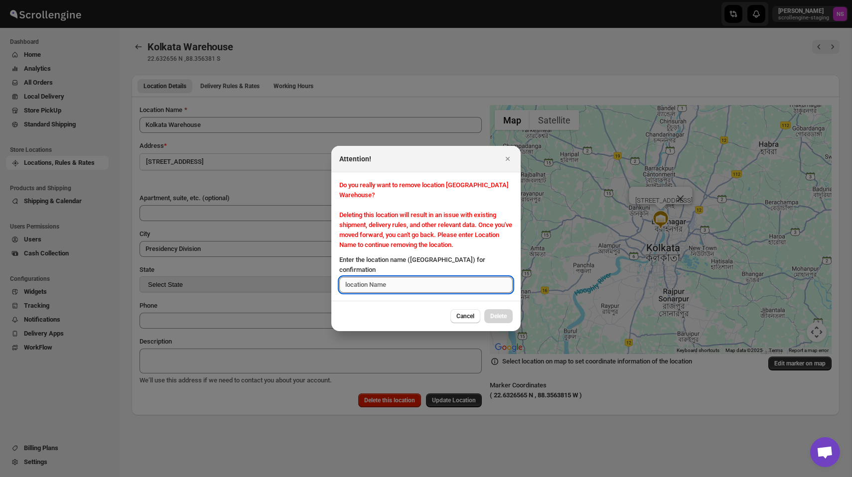
click at [389, 291] on input "Enter the location name ([GEOGRAPHIC_DATA]) for confirmation" at bounding box center [425, 285] width 173 height 16
drag, startPoint x: 415, startPoint y: 260, endPoint x: 474, endPoint y: 261, distance: 58.8
click at [474, 261] on span "Enter the location name ([GEOGRAPHIC_DATA]) for confirmation" at bounding box center [412, 264] width 146 height 17
copy span "Kolkata Warehouse"
click at [418, 287] on input "Enter the location name ([GEOGRAPHIC_DATA]) for confirmation" at bounding box center [425, 285] width 173 height 16
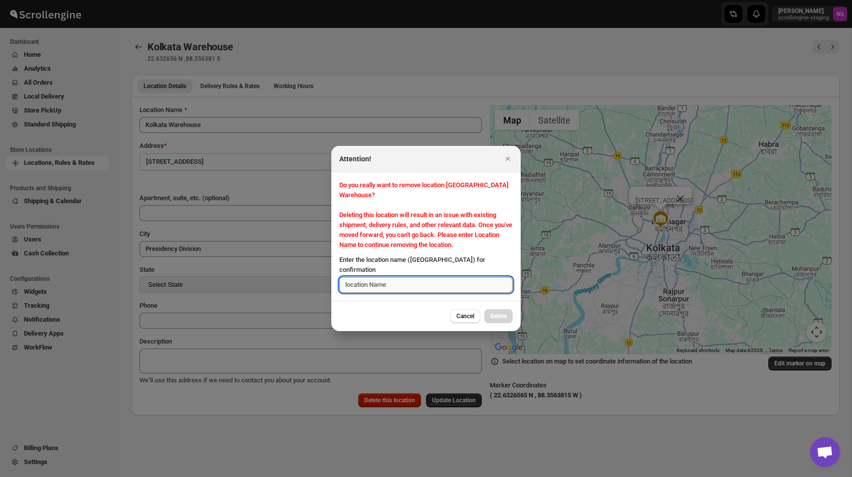
paste input "Kolkata Warehouse"
type input "Kolkata Warehouse"
click at [495, 314] on span "Delete" at bounding box center [498, 316] width 16 height 8
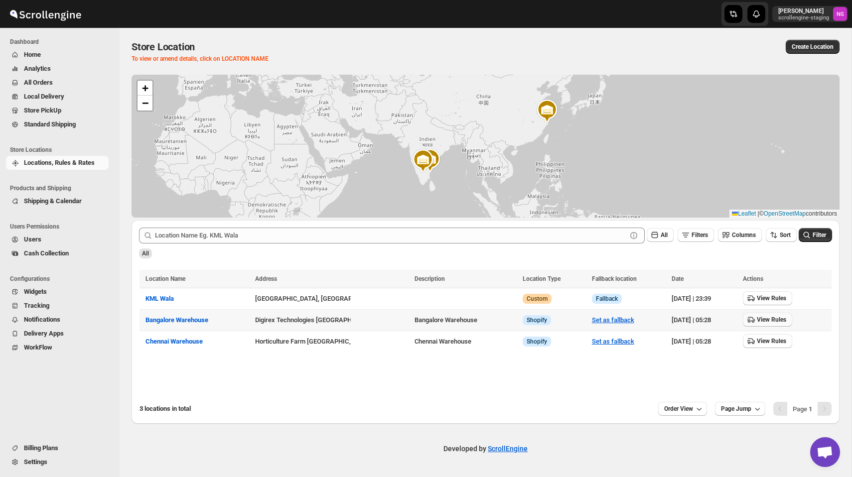
click at [597, 322] on span "View Rules" at bounding box center [771, 320] width 29 height 8
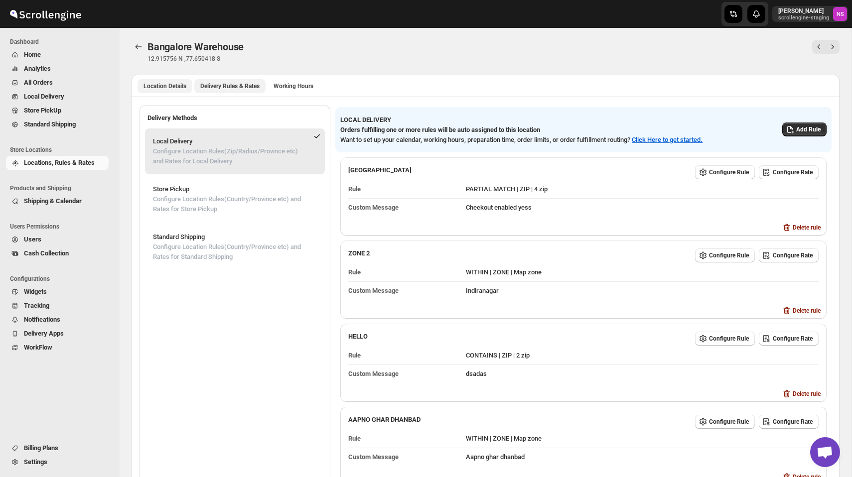
click at [167, 79] on button "Location Details" at bounding box center [164, 86] width 55 height 14
select select "IN"
select select "[GEOGRAPHIC_DATA]"
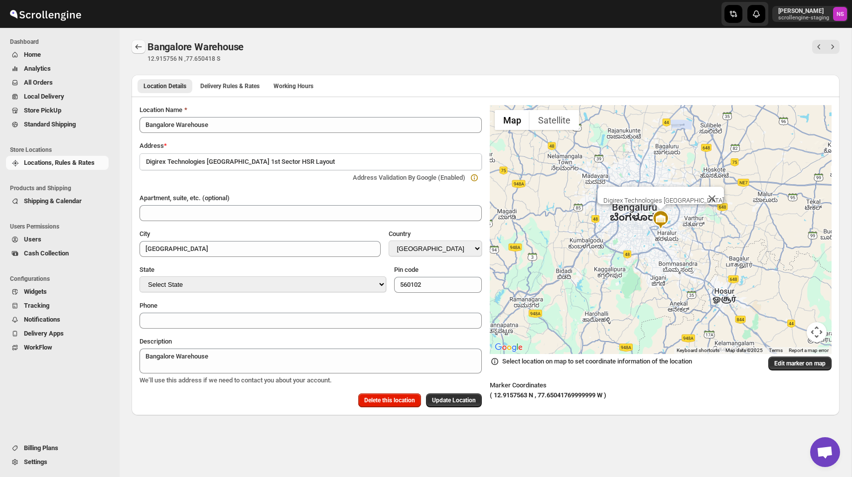
click at [139, 47] on icon "Back" at bounding box center [139, 46] width 6 height 5
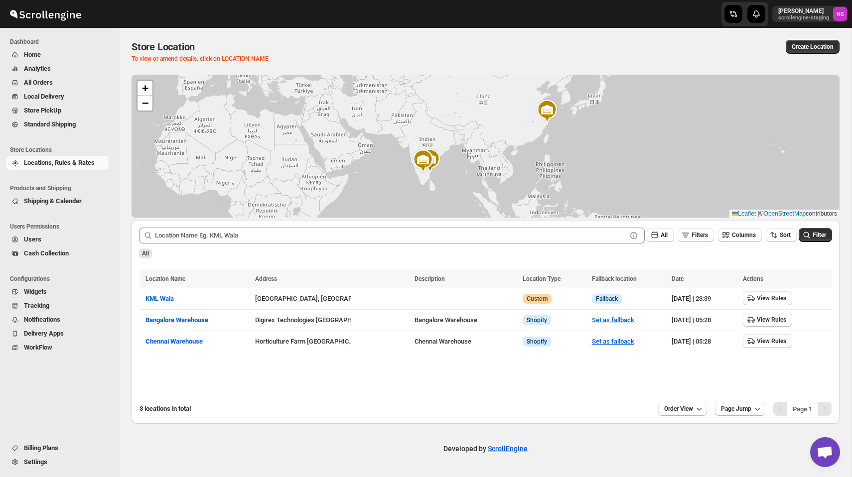
click at [47, 466] on span "Settings" at bounding box center [35, 461] width 23 height 7
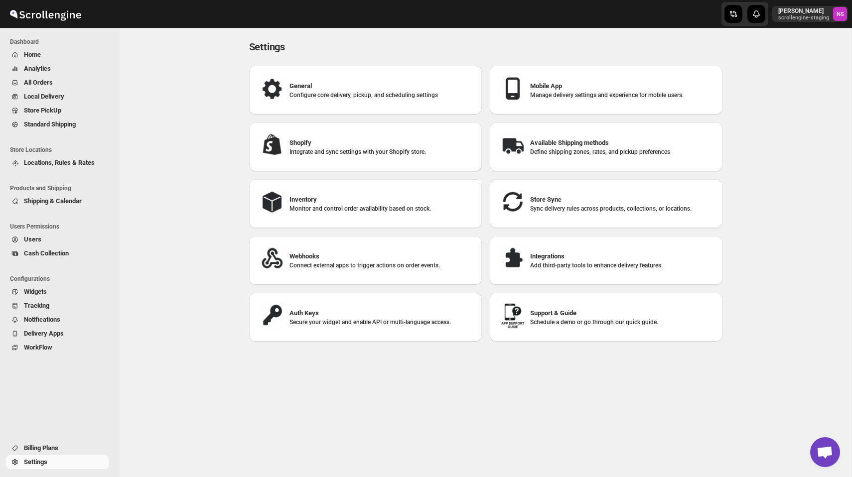
click at [597, 199] on h3 "Store Sync" at bounding box center [622, 200] width 184 height 10
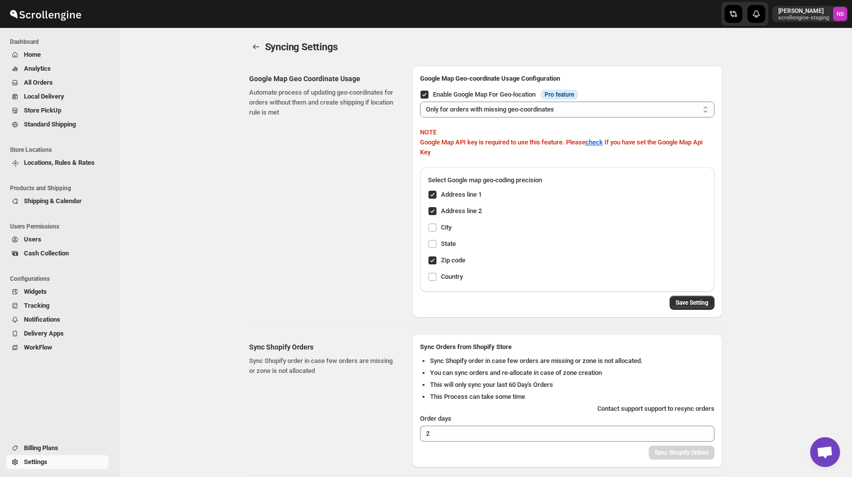
scroll to position [129, 0]
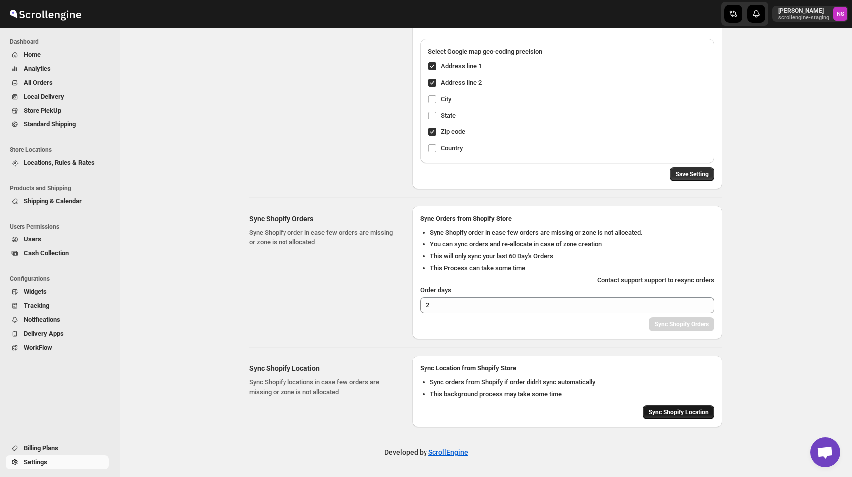
click at [597, 414] on span "Sync Shopify Location" at bounding box center [679, 412] width 60 height 8
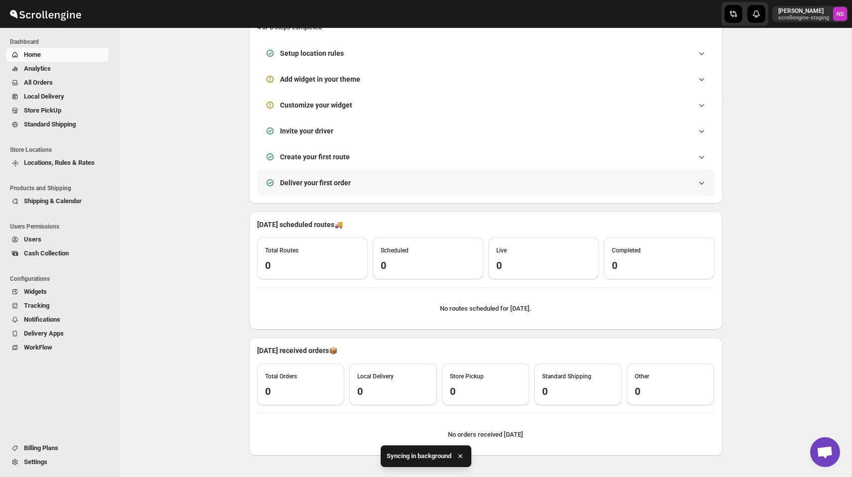
scroll to position [100, 0]
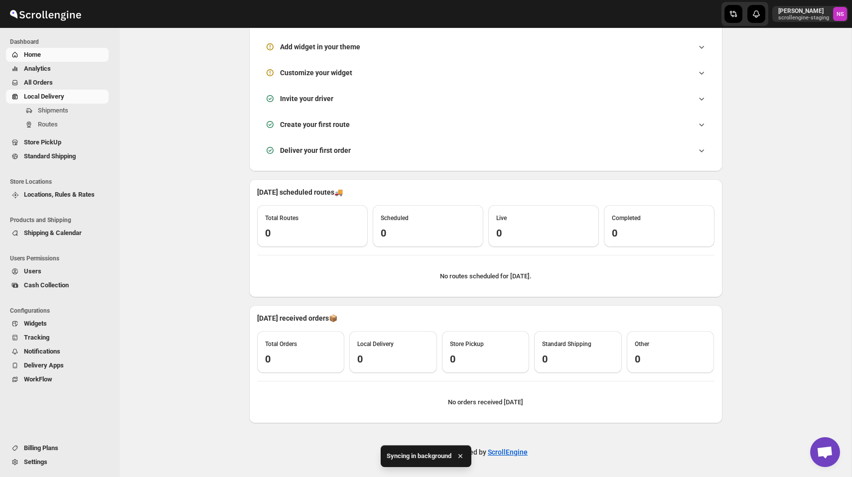
click at [80, 91] on link "Local Delivery" at bounding box center [57, 97] width 103 height 14
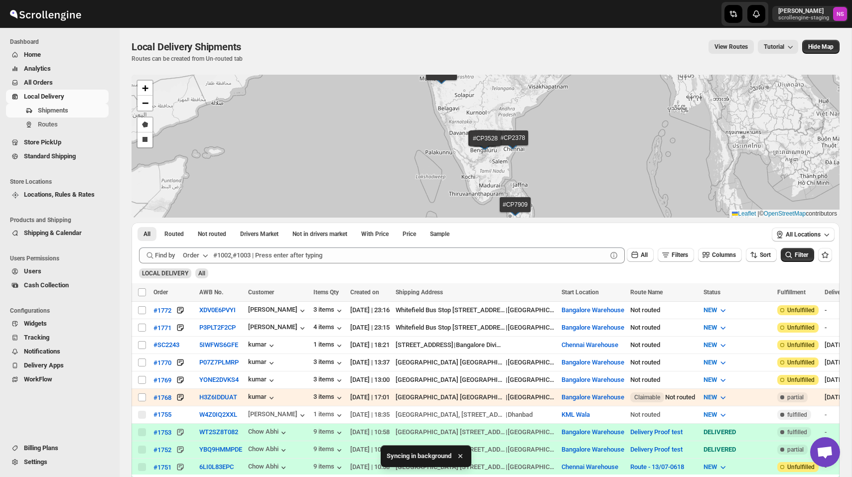
click at [64, 200] on button "Locations, Rules & Rates" at bounding box center [57, 195] width 103 height 14
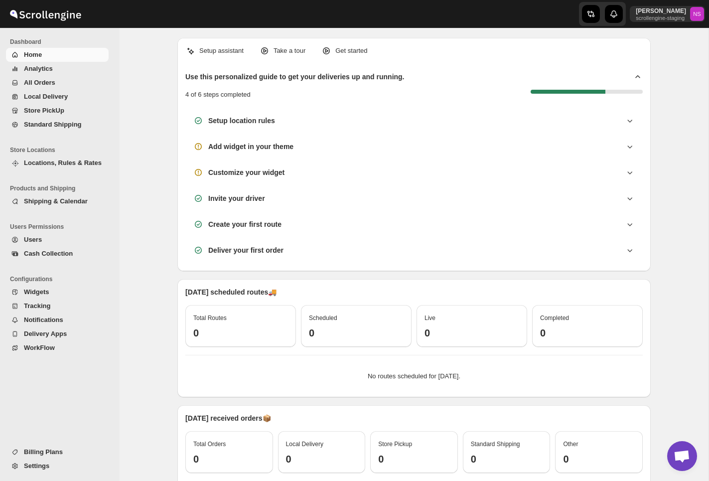
click at [51, 459] on button "Settings" at bounding box center [57, 466] width 103 height 14
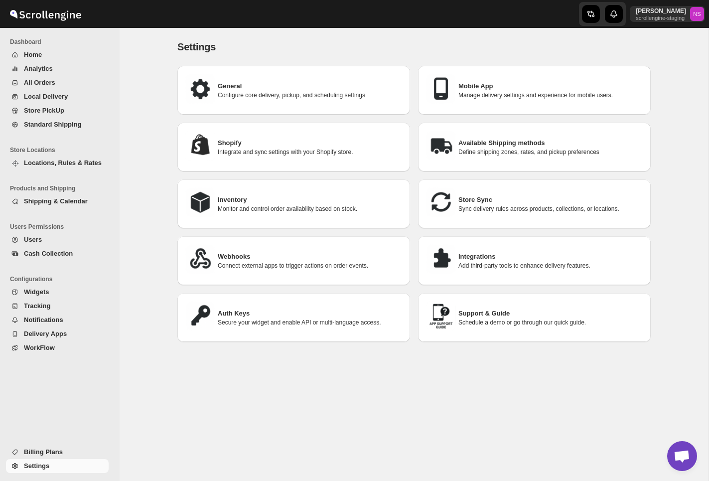
click at [308, 144] on h3 "Shopify" at bounding box center [310, 143] width 184 height 10
select select "SHIPMENT_DELIVERED"
select select "ONLY_DELIVERED_QUANTITY"
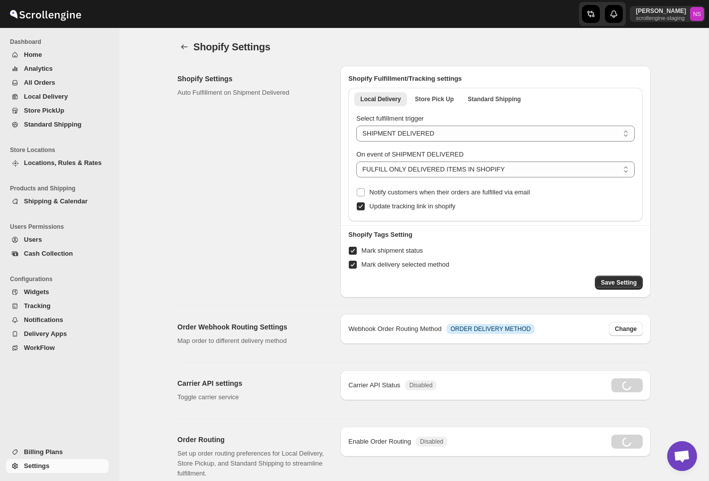
radio input "true"
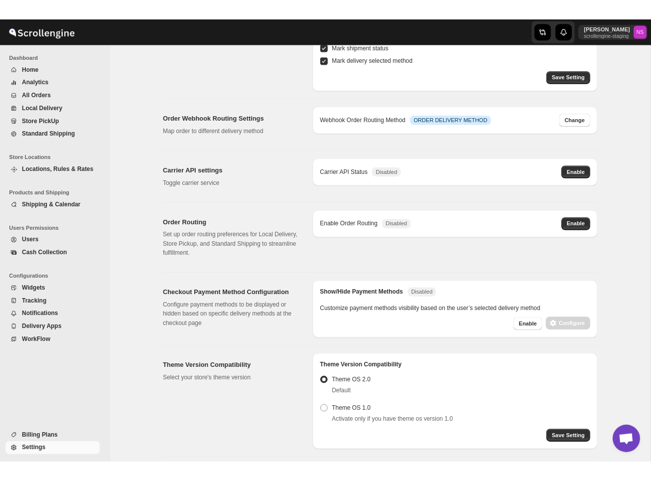
scroll to position [231, 0]
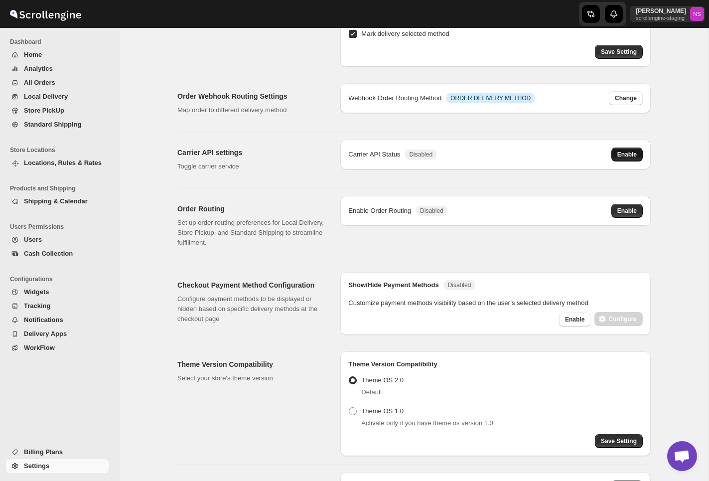
click at [627, 153] on span "Enable" at bounding box center [626, 154] width 19 height 8
